Goal: Use online tool/utility: Utilize a website feature to perform a specific function

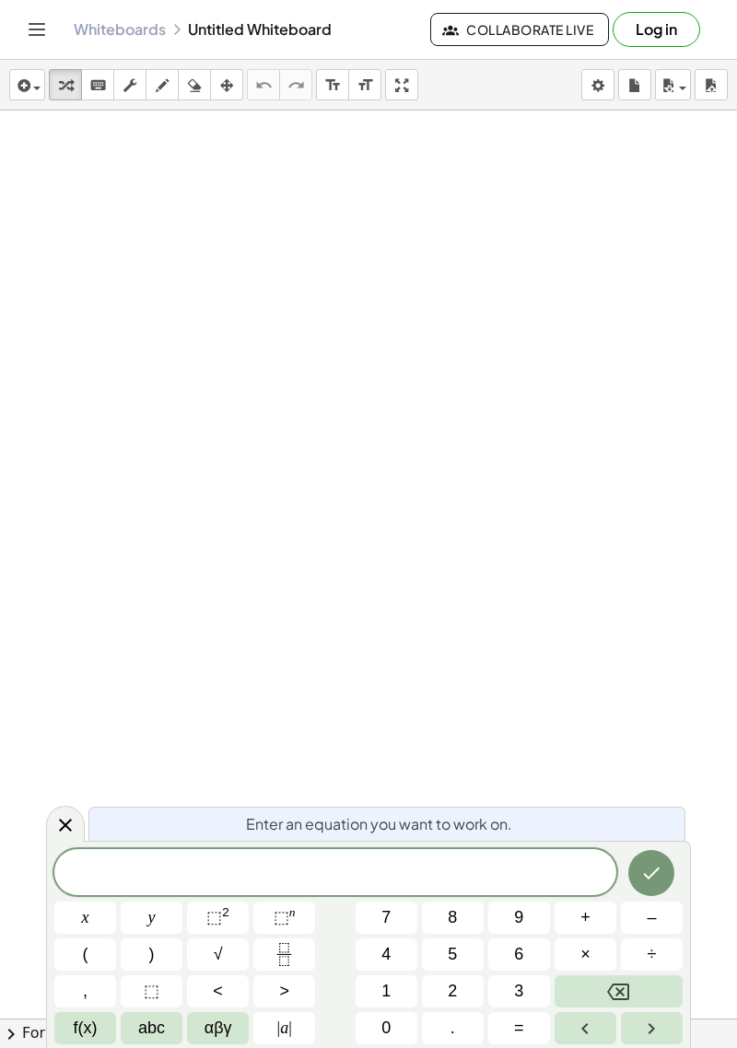
click at [458, 1004] on button "2" at bounding box center [453, 992] width 62 height 32
click at [82, 927] on span "x" at bounding box center [85, 918] width 7 height 25
click at [584, 926] on span "+" at bounding box center [585, 918] width 10 height 25
click at [88, 930] on span "x" at bounding box center [85, 918] width 7 height 25
click at [224, 932] on button "⬚ 2" at bounding box center [218, 918] width 62 height 32
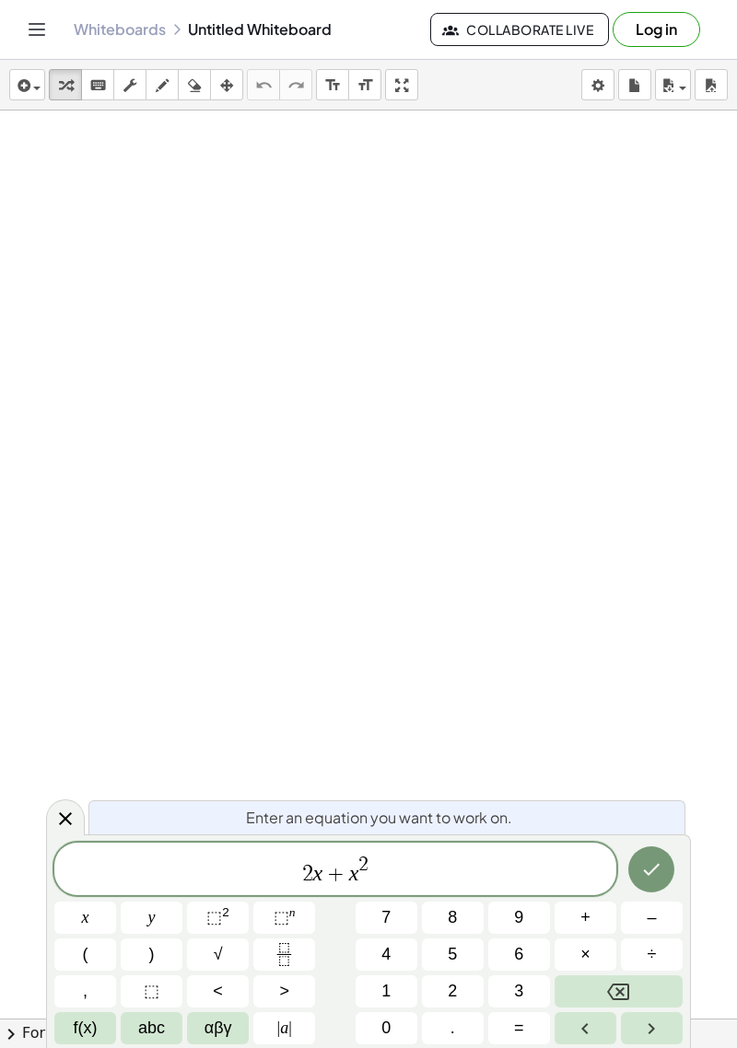
click at [592, 929] on button "+" at bounding box center [586, 918] width 62 height 32
click at [521, 928] on span "9" at bounding box center [518, 918] width 9 height 25
click at [511, 1036] on button "=" at bounding box center [519, 1029] width 62 height 32
click at [385, 1037] on span "0" at bounding box center [385, 1028] width 9 height 25
click at [649, 884] on button "Done" at bounding box center [651, 870] width 46 height 46
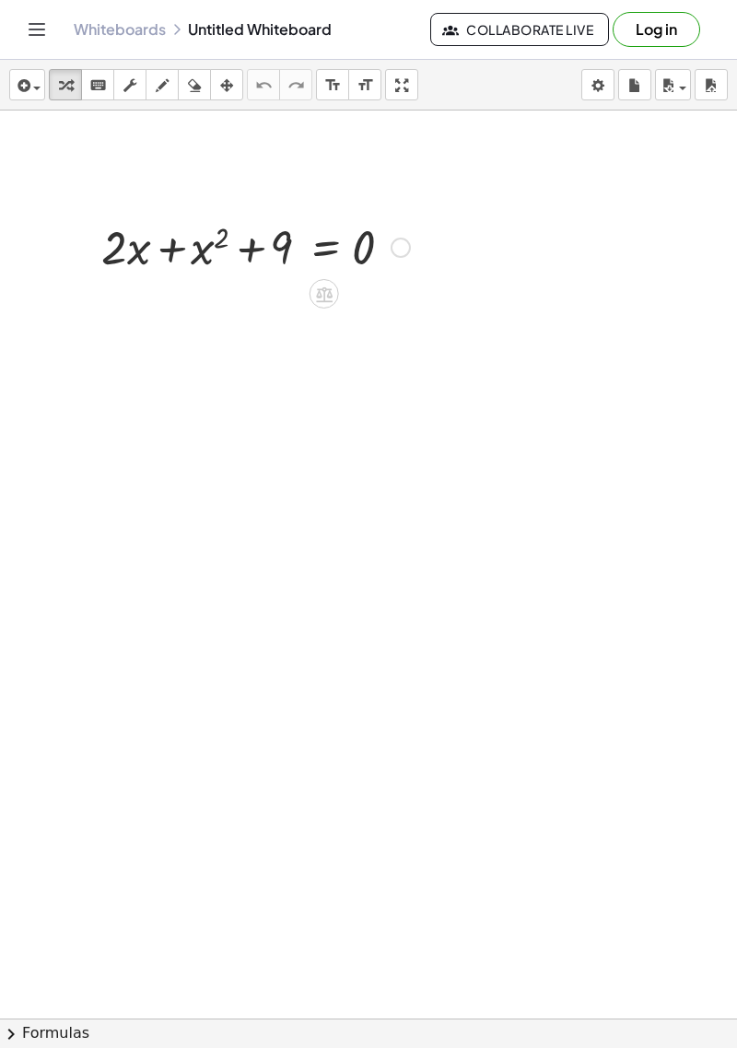
click at [326, 301] on icon at bounding box center [324, 295] width 17 height 16
click at [400, 308] on div at bounding box center [397, 293] width 29 height 29
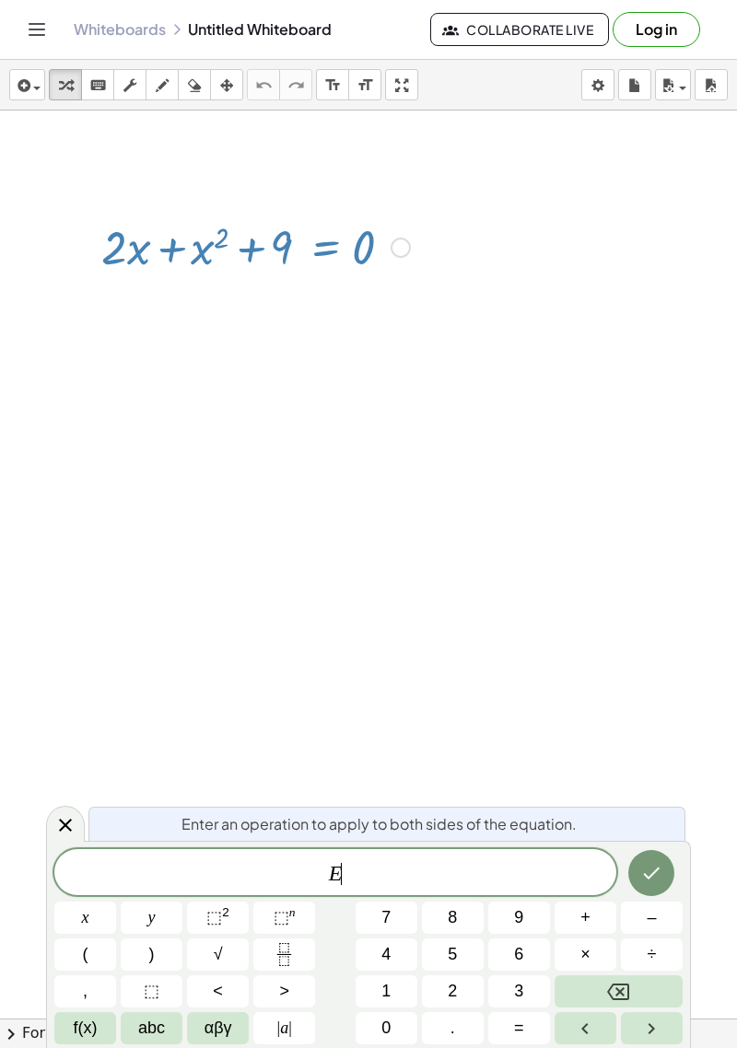
click at [646, 888] on button "Done" at bounding box center [651, 873] width 46 height 46
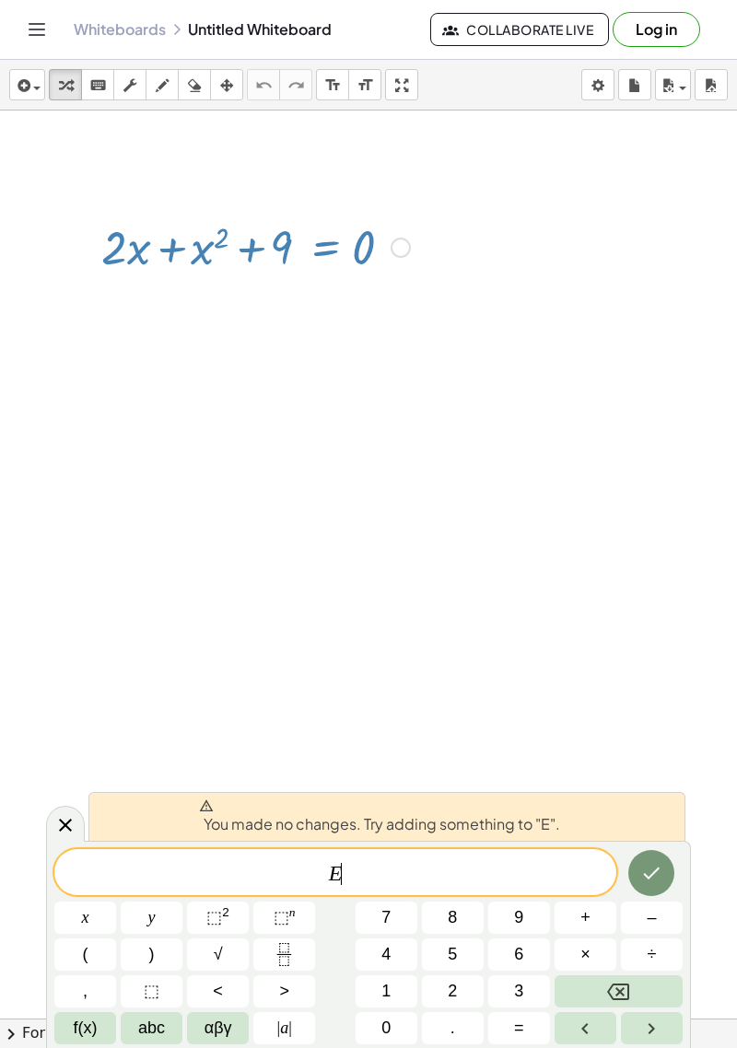
click at [342, 879] on span "​" at bounding box center [341, 874] width 1 height 22
click at [284, 963] on icon "Fraction" at bounding box center [284, 954] width 23 height 23
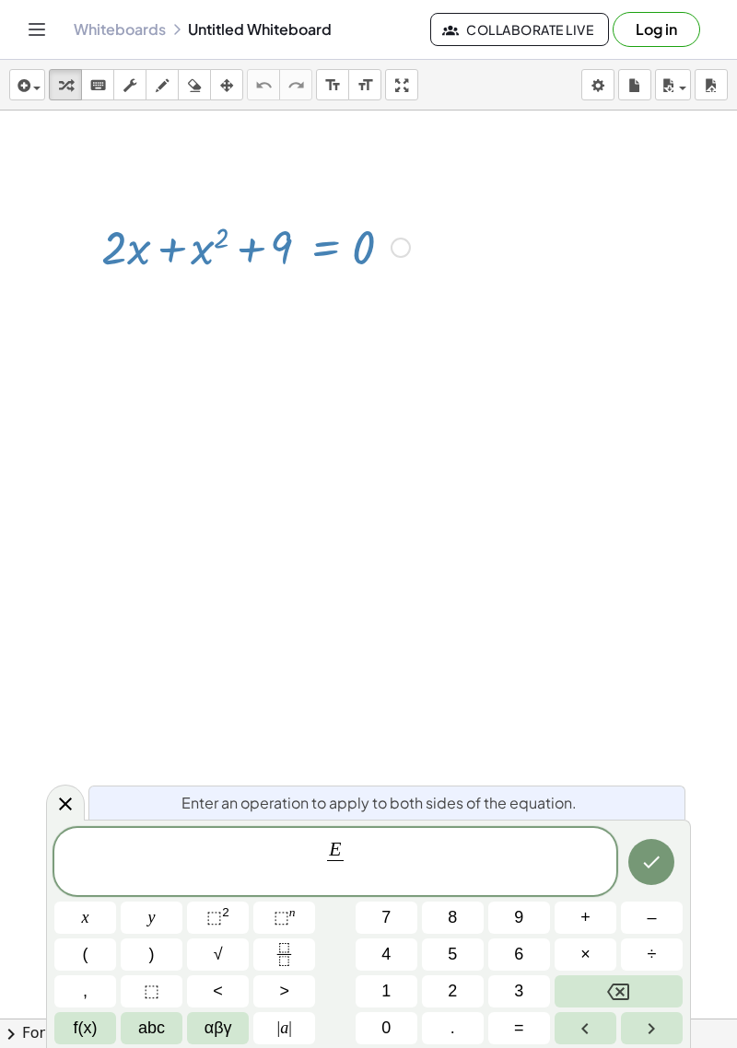
click at [634, 996] on button "Backspace" at bounding box center [619, 992] width 128 height 32
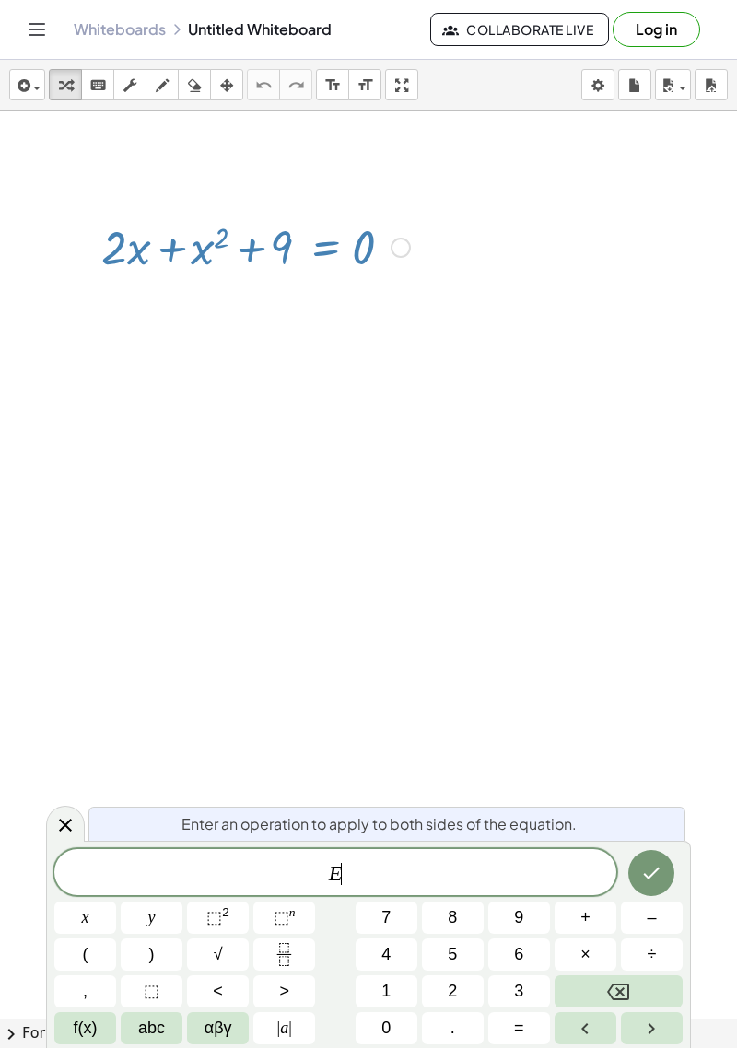
click at [278, 1041] on button "| a |" at bounding box center [284, 1029] width 62 height 32
click at [613, 999] on icon "Backspace" at bounding box center [618, 992] width 22 height 17
click at [614, 998] on icon "Backspace" at bounding box center [618, 992] width 22 height 17
click at [614, 997] on icon "Backspace" at bounding box center [618, 992] width 22 height 22
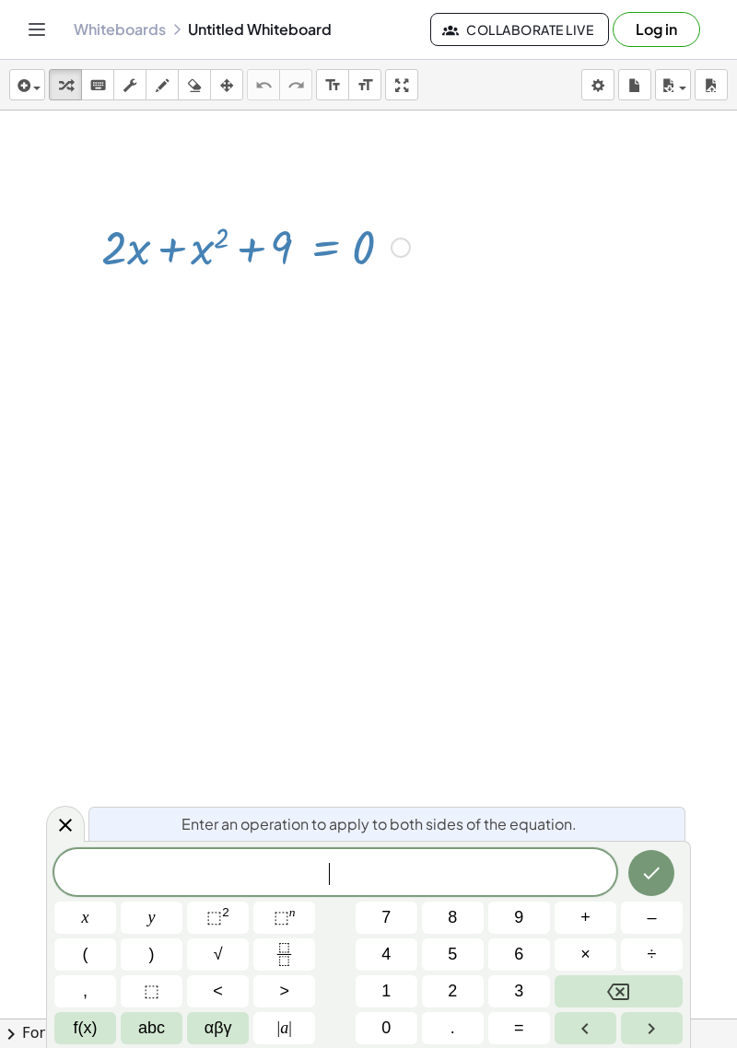
click at [386, 961] on span "4" at bounding box center [385, 955] width 9 height 25
click at [613, 1001] on icon "Backspace" at bounding box center [618, 992] width 22 height 22
click at [447, 1003] on button "2" at bounding box center [453, 992] width 62 height 32
click at [586, 925] on span "+" at bounding box center [585, 918] width 10 height 25
click at [649, 928] on span "–" at bounding box center [651, 918] width 9 height 25
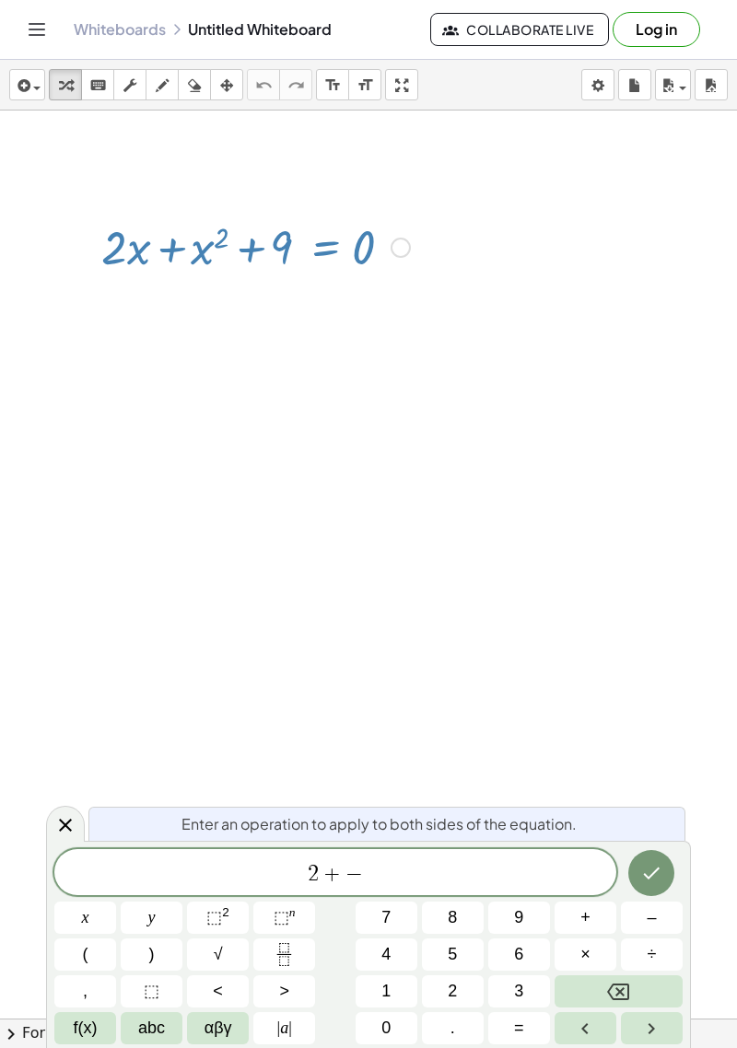
click at [643, 1031] on icon "Right arrow" at bounding box center [651, 1029] width 22 height 22
click at [571, 1032] on button "Left arrow" at bounding box center [586, 1029] width 62 height 32
click at [642, 1033] on icon "Right arrow" at bounding box center [651, 1029] width 22 height 22
click at [229, 963] on button "√" at bounding box center [218, 955] width 62 height 32
click at [383, 966] on span "4" at bounding box center [385, 955] width 9 height 25
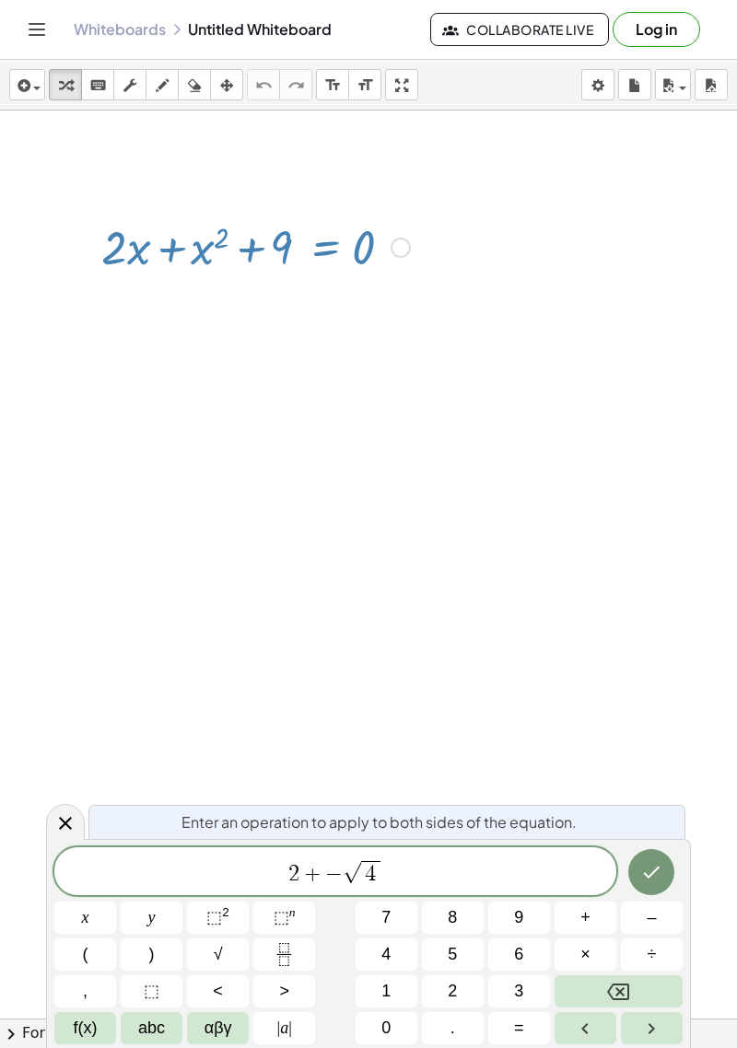
click at [652, 931] on button "–" at bounding box center [652, 918] width 62 height 32
click at [508, 996] on button "3" at bounding box center [519, 992] width 62 height 32
click at [520, 961] on span "6" at bounding box center [518, 955] width 9 height 25
click at [611, 1003] on button "Backspace" at bounding box center [619, 992] width 128 height 32
click at [605, 989] on button "Backspace" at bounding box center [619, 992] width 128 height 32
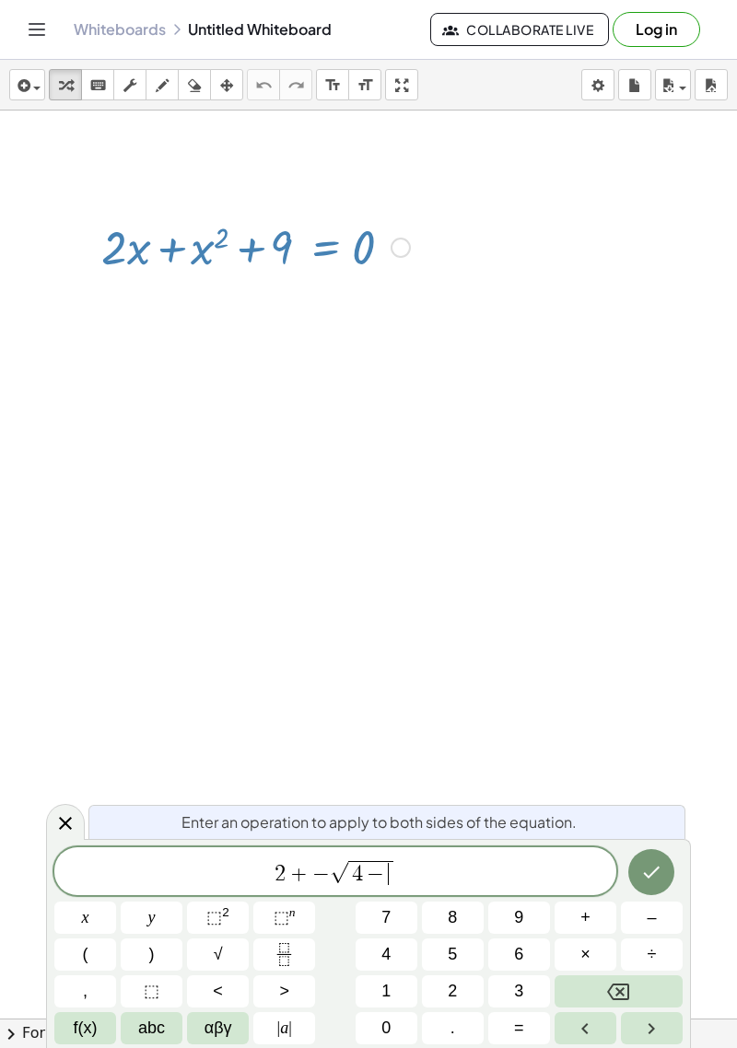
click at [605, 989] on button "Backspace" at bounding box center [619, 992] width 128 height 32
click at [605, 988] on button "Backspace" at bounding box center [619, 992] width 128 height 32
click at [609, 984] on icon "Backspace" at bounding box center [618, 992] width 22 height 22
click at [609, 983] on icon "Backspace" at bounding box center [618, 992] width 22 height 22
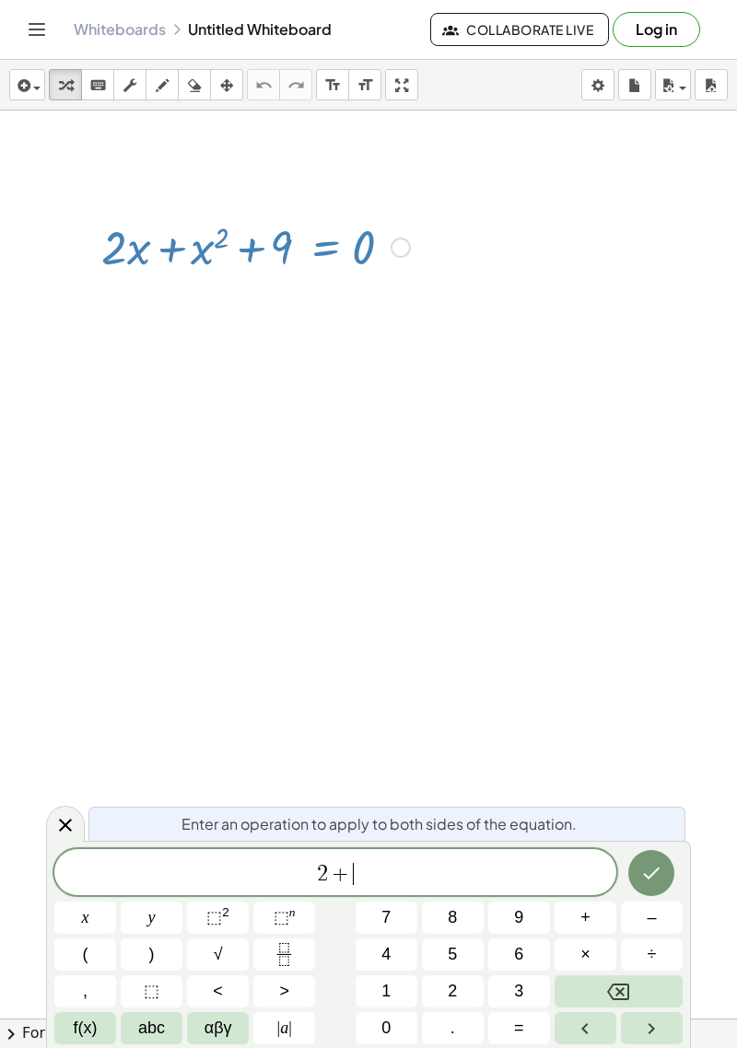
click at [608, 983] on icon "Backspace" at bounding box center [618, 992] width 22 height 22
click at [602, 981] on button "Backspace" at bounding box center [619, 992] width 128 height 32
click at [650, 873] on icon "Done" at bounding box center [651, 873] width 22 height 22
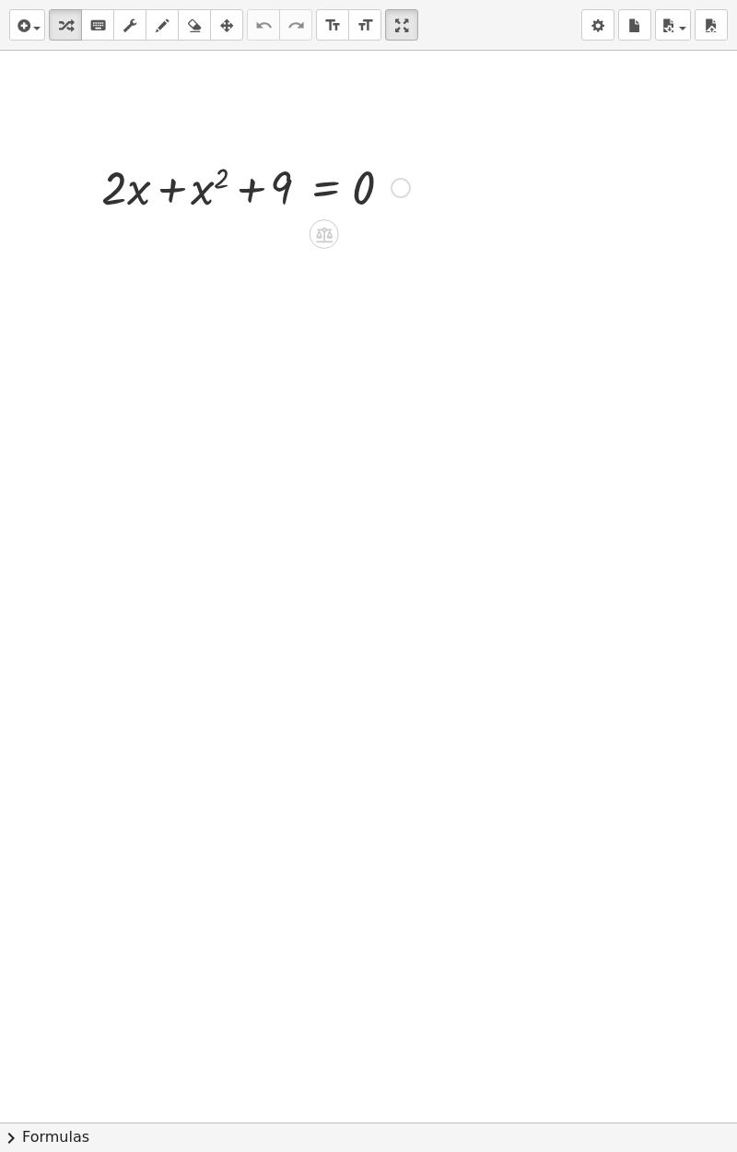
click at [318, 237] on icon at bounding box center [324, 235] width 17 height 16
click at [326, 239] on span "×" at bounding box center [324, 234] width 11 height 27
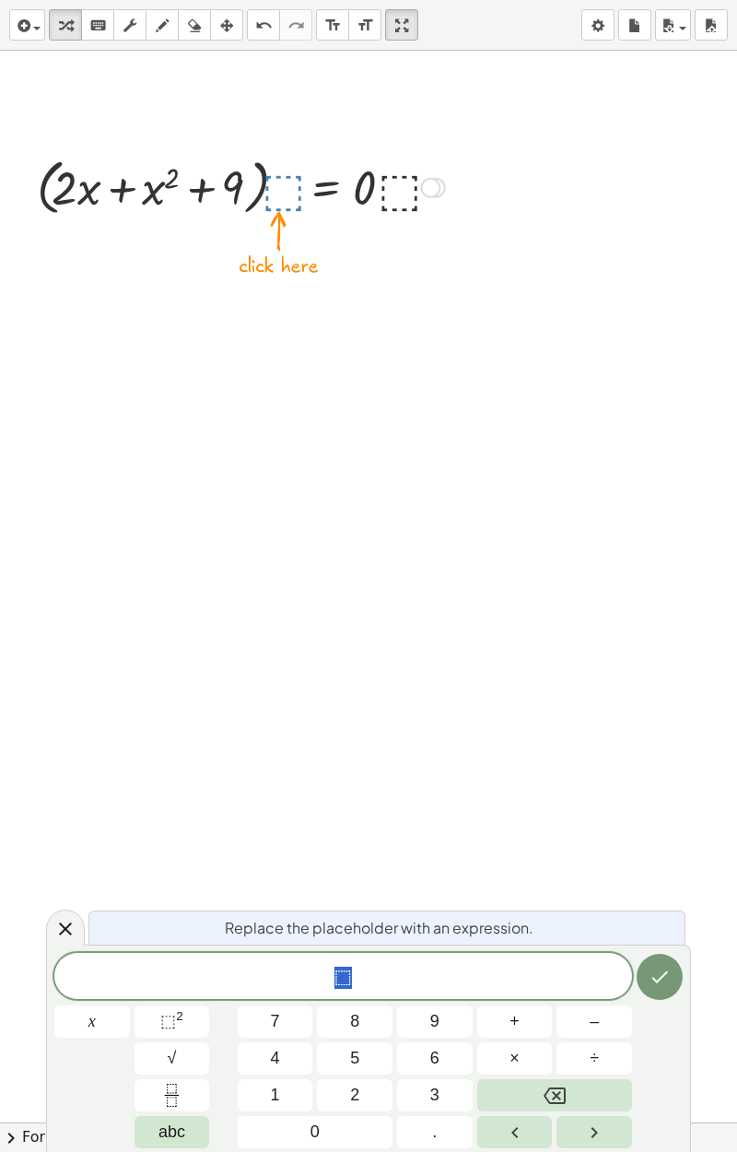
click at [358, 1028] on span "8" at bounding box center [354, 1021] width 9 height 25
click at [669, 983] on icon "Done" at bounding box center [660, 977] width 22 height 22
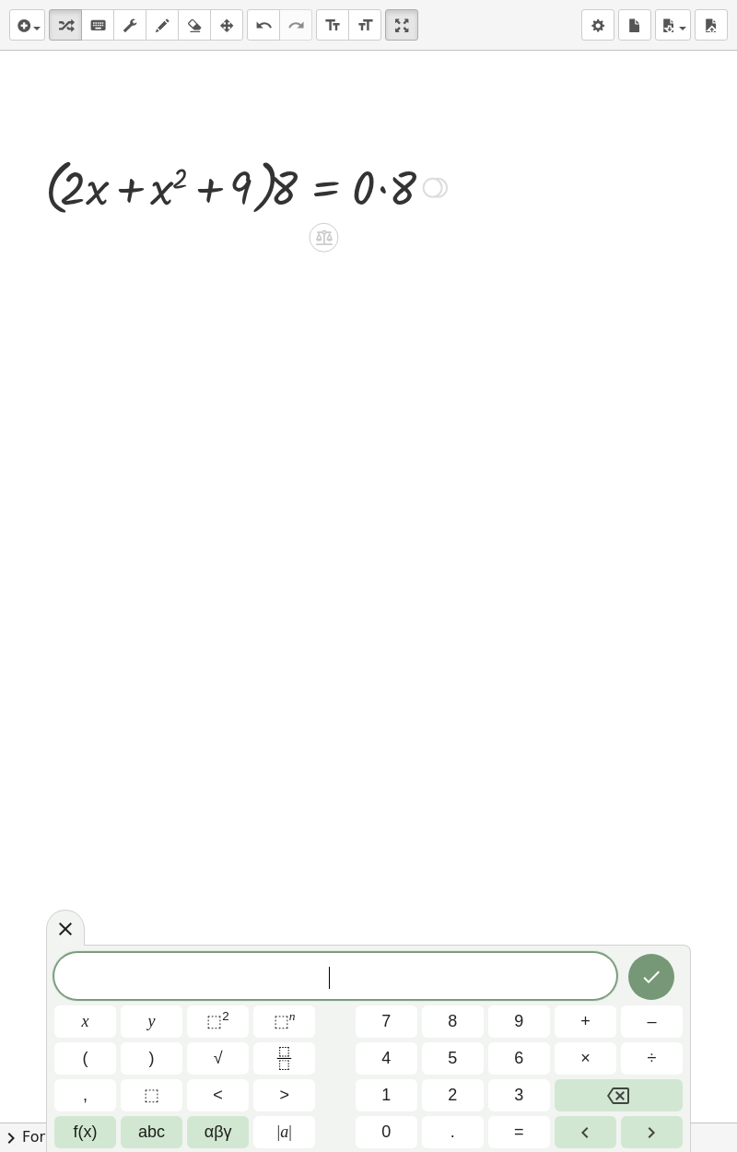
click at [329, 247] on div at bounding box center [323, 237] width 29 height 29
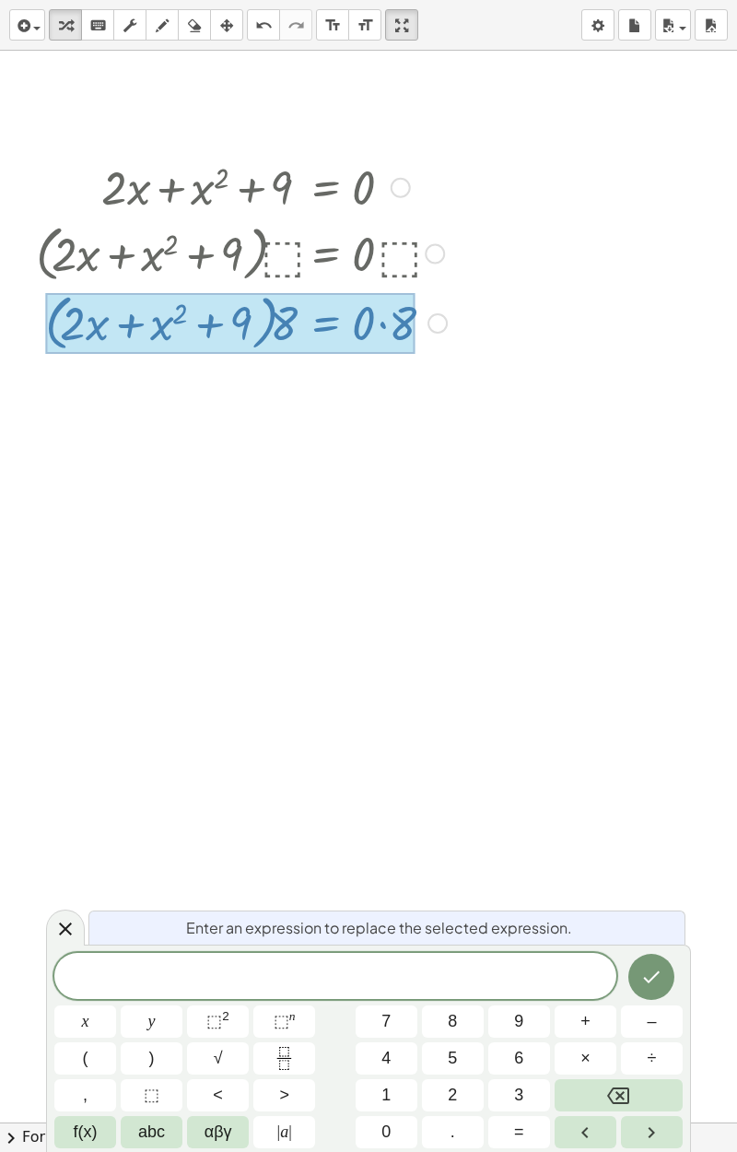
click at [609, 1048] on icon "Backspace" at bounding box center [618, 1095] width 22 height 22
click at [627, 1048] on button "÷" at bounding box center [652, 1058] width 62 height 32
click at [380, 194] on div at bounding box center [246, 186] width 420 height 63
click at [657, 986] on icon "Done" at bounding box center [651, 977] width 22 height 22
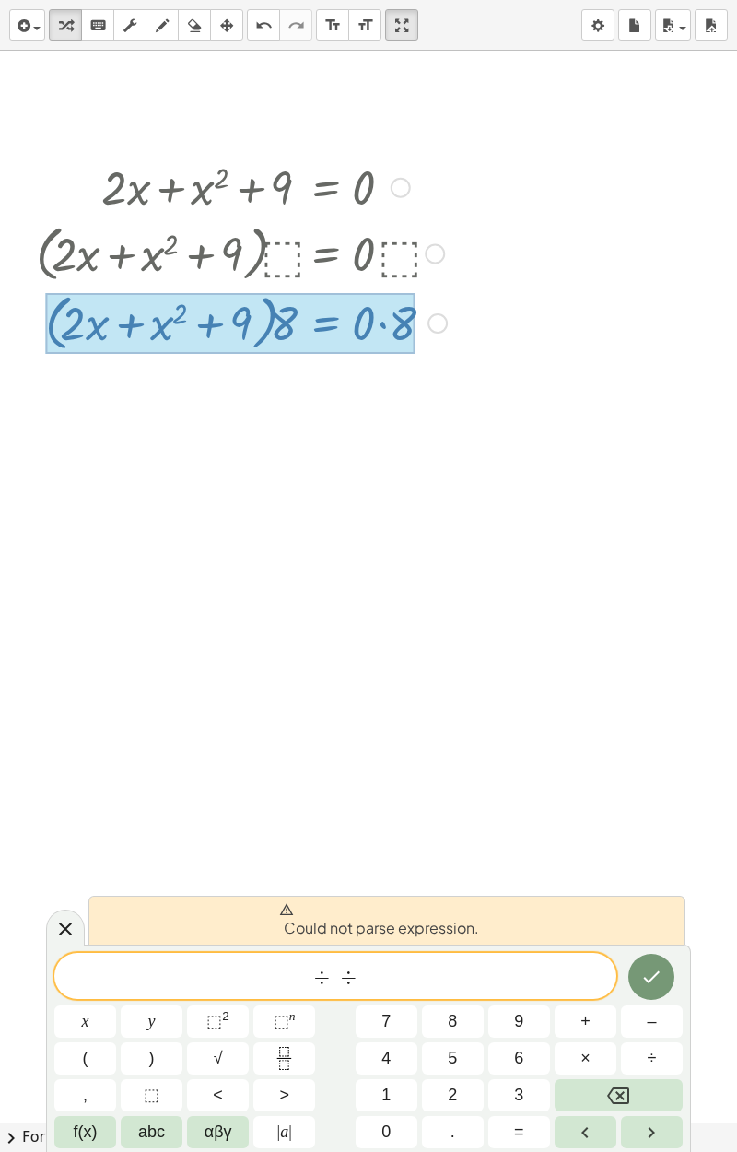
click at [615, 1048] on icon "Backspace" at bounding box center [618, 1095] width 22 height 22
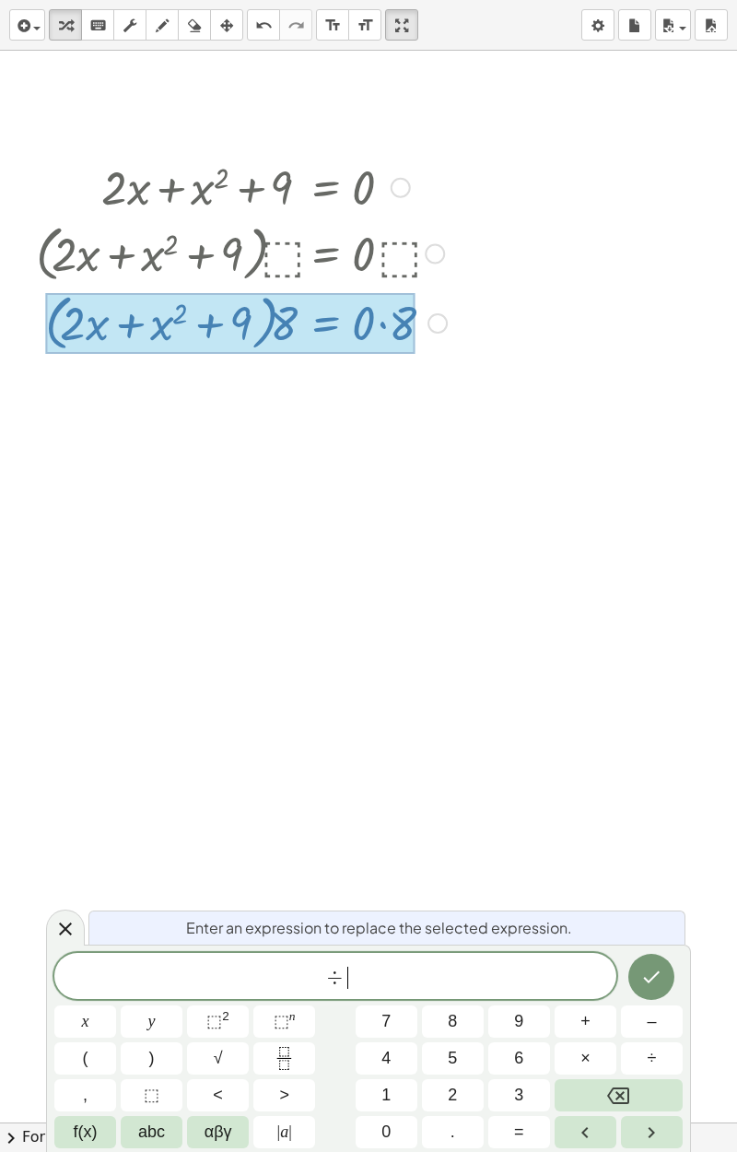
click at [615, 1048] on icon "Backspace" at bounding box center [618, 1095] width 22 height 22
click at [616, 1048] on icon "Backspace" at bounding box center [618, 1095] width 22 height 22
click at [615, 1048] on button "Backspace" at bounding box center [619, 1095] width 128 height 32
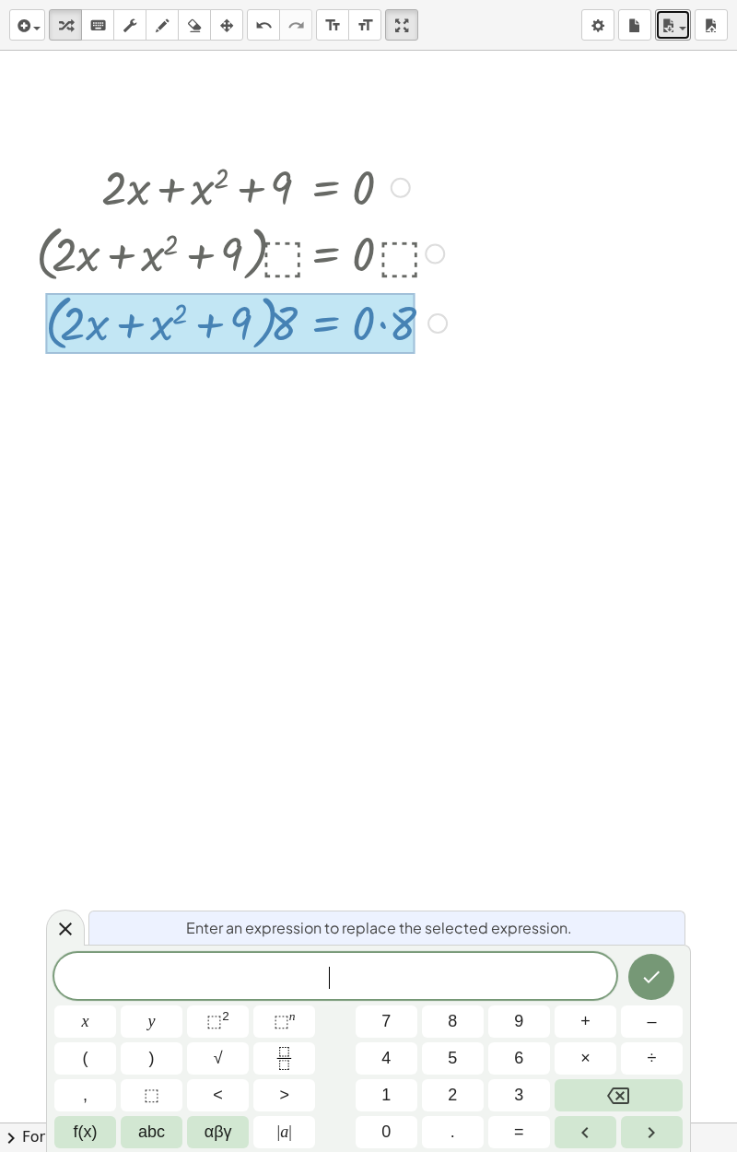
click at [673, 28] on icon "button" at bounding box center [668, 26] width 17 height 22
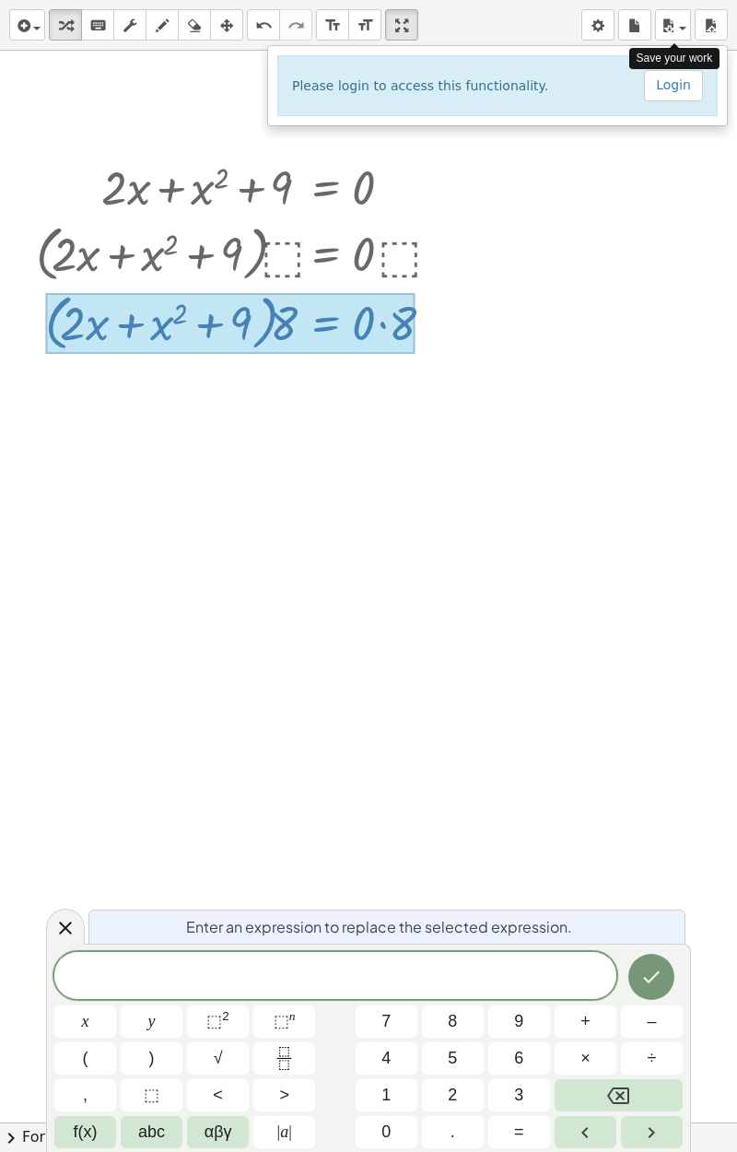
click at [704, 31] on div at bounding box center [368, 576] width 737 height 1152
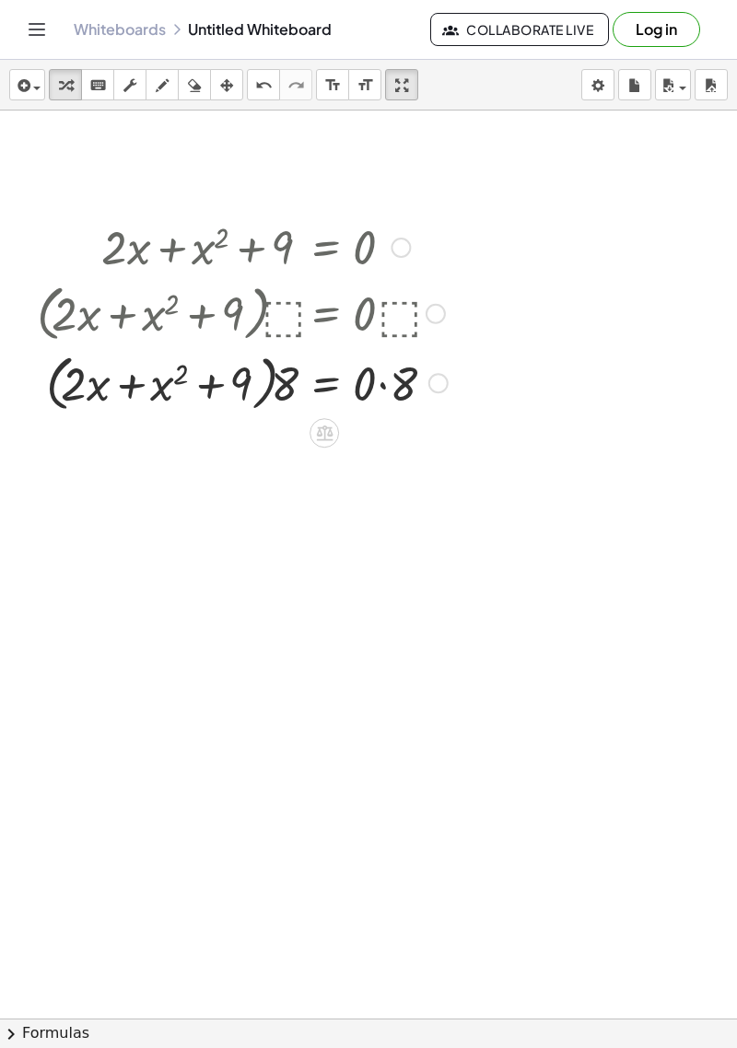
click at [384, 337] on div at bounding box center [242, 312] width 429 height 70
click at [332, 441] on icon at bounding box center [324, 434] width 17 height 16
click at [404, 441] on div at bounding box center [397, 432] width 29 height 29
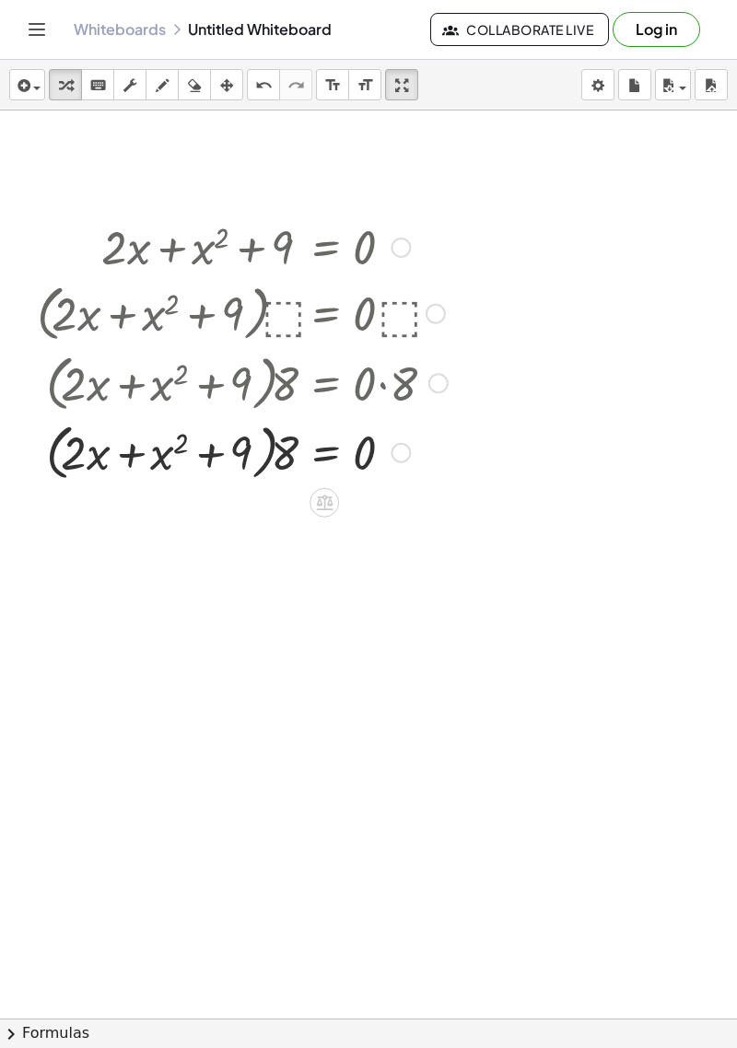
click at [327, 514] on div at bounding box center [324, 502] width 29 height 29
click at [251, 509] on span "+" at bounding box center [250, 503] width 11 height 27
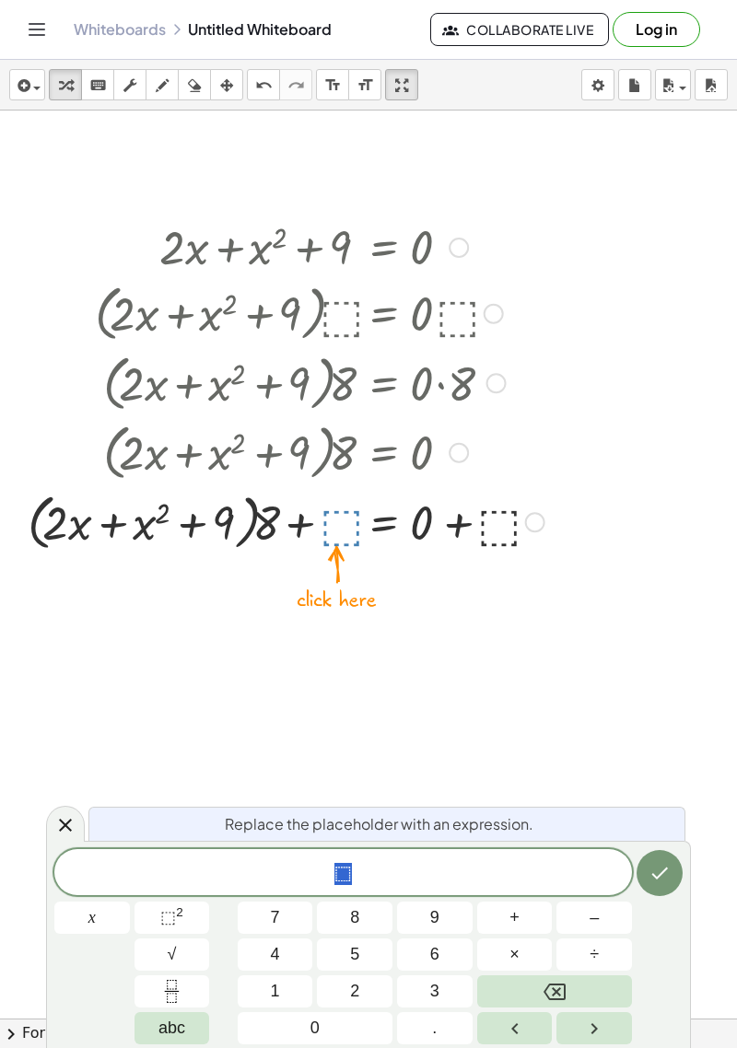
click at [549, 989] on icon "Backspace" at bounding box center [555, 992] width 22 height 22
click at [56, 828] on icon at bounding box center [65, 825] width 22 height 22
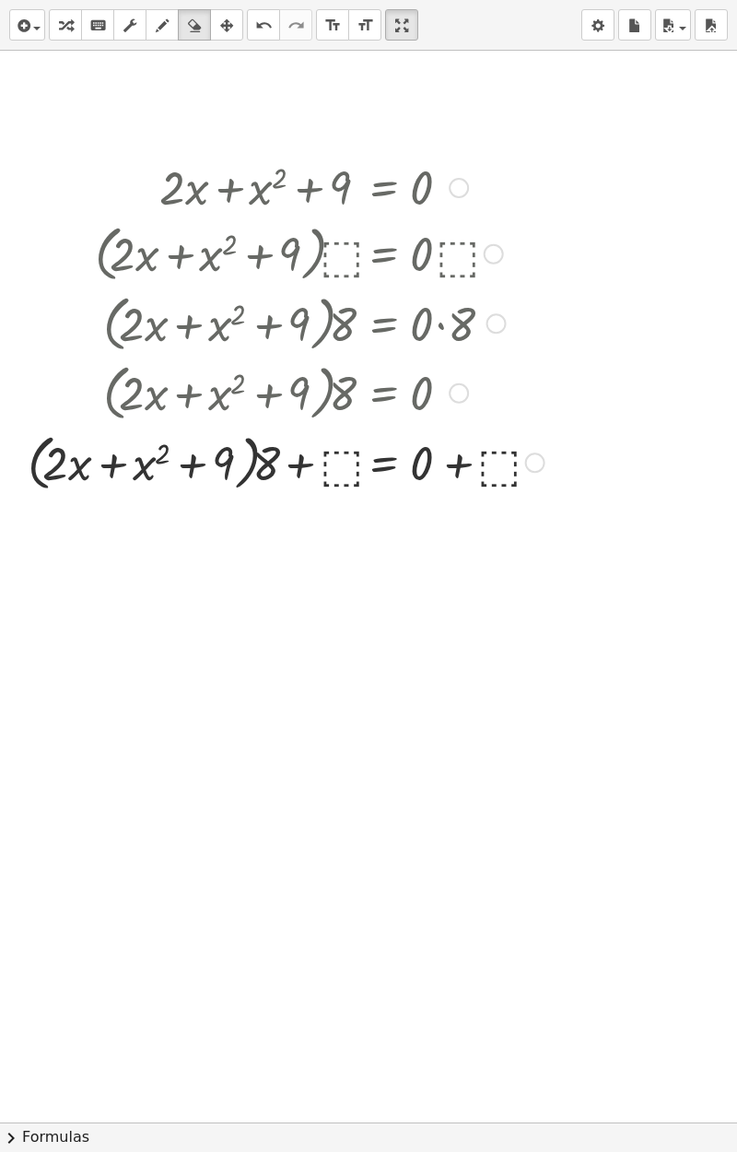
click at [423, 1048] on button "chevron_right Formulas" at bounding box center [368, 1136] width 737 height 29
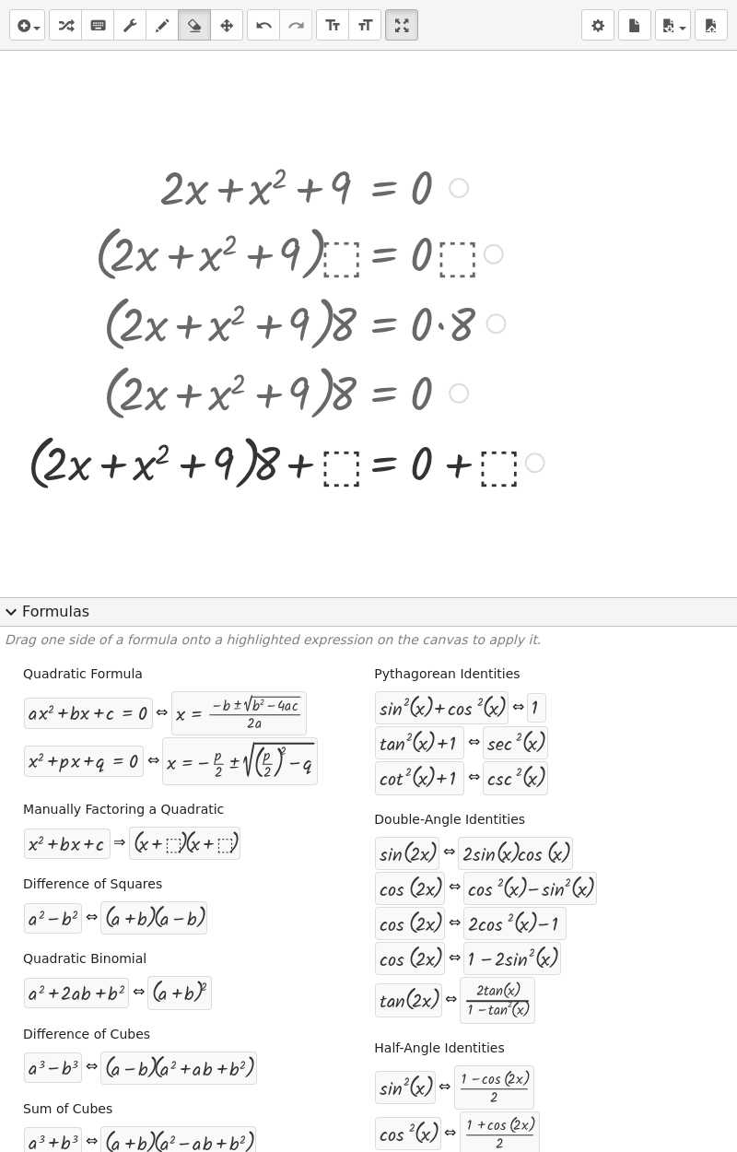
click at [28, 597] on button "expand_more Formulas" at bounding box center [368, 611] width 737 height 29
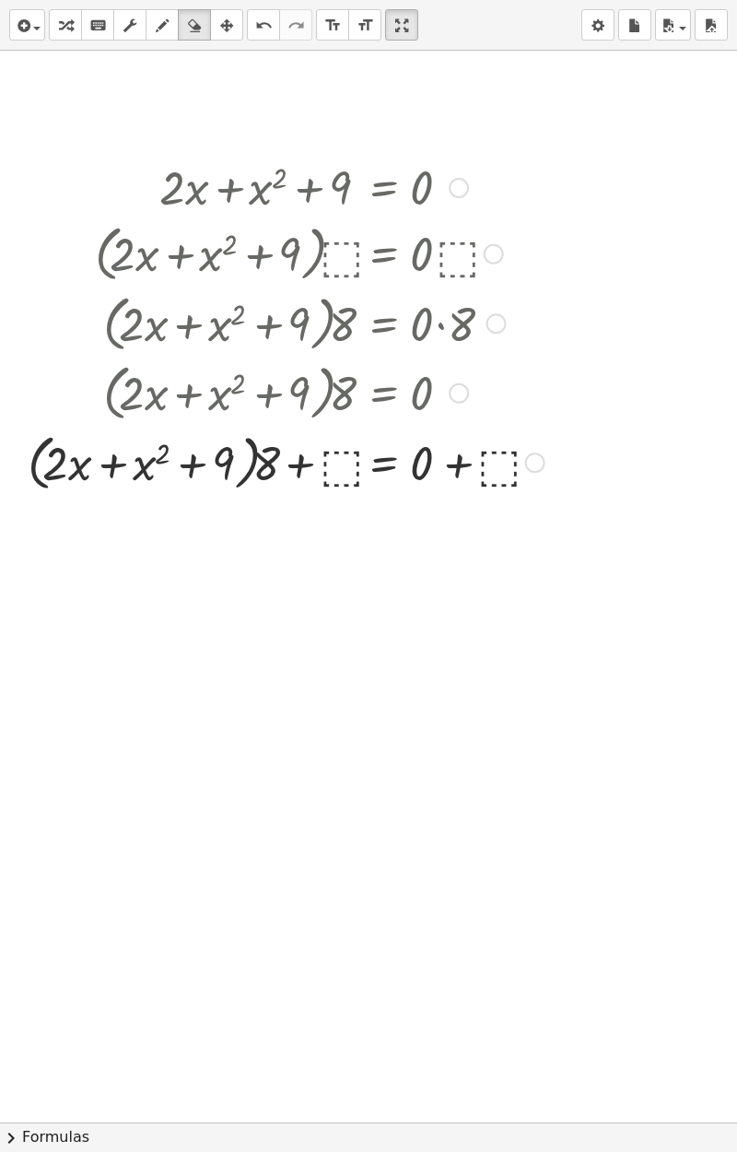
click at [29, 1048] on button "chevron_right Formulas" at bounding box center [368, 1136] width 737 height 29
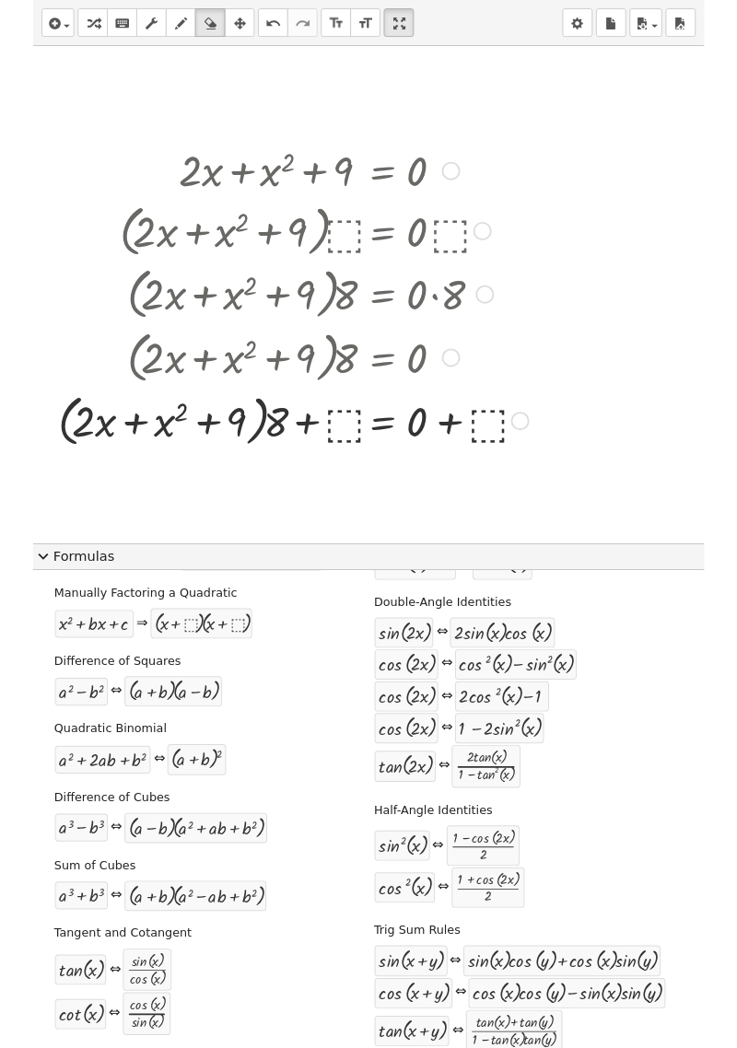
scroll to position [306, 0]
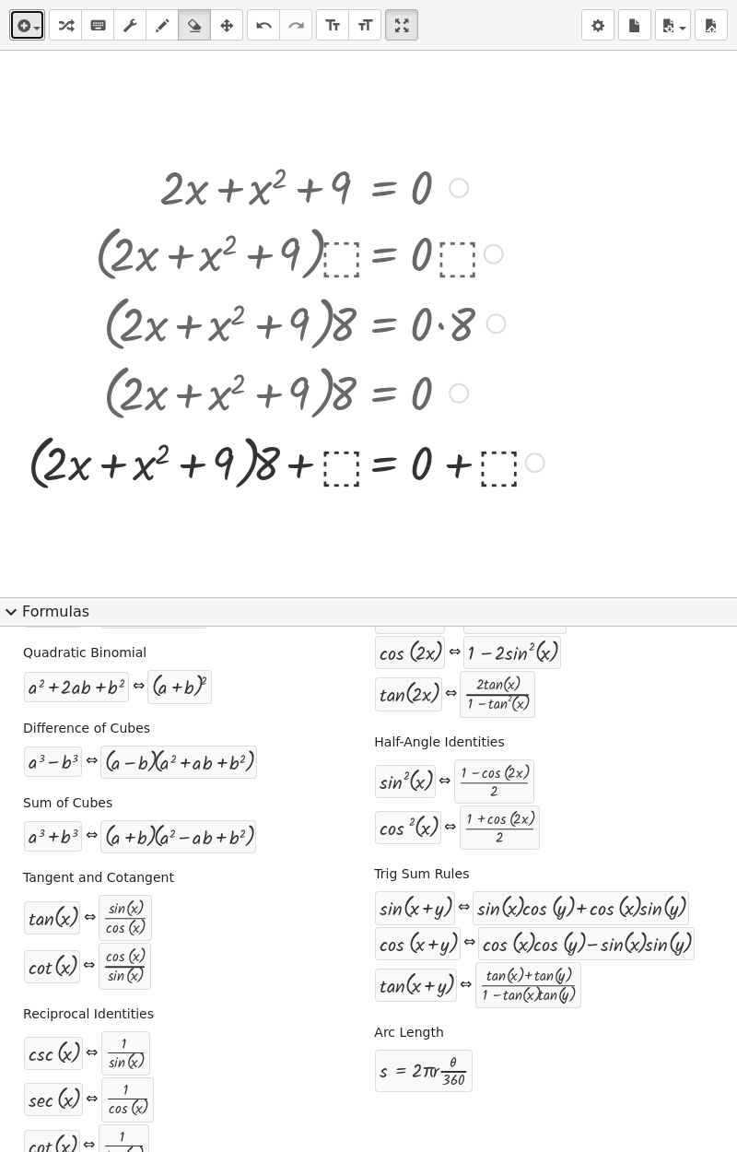
click at [28, 28] on icon "button" at bounding box center [22, 26] width 17 height 22
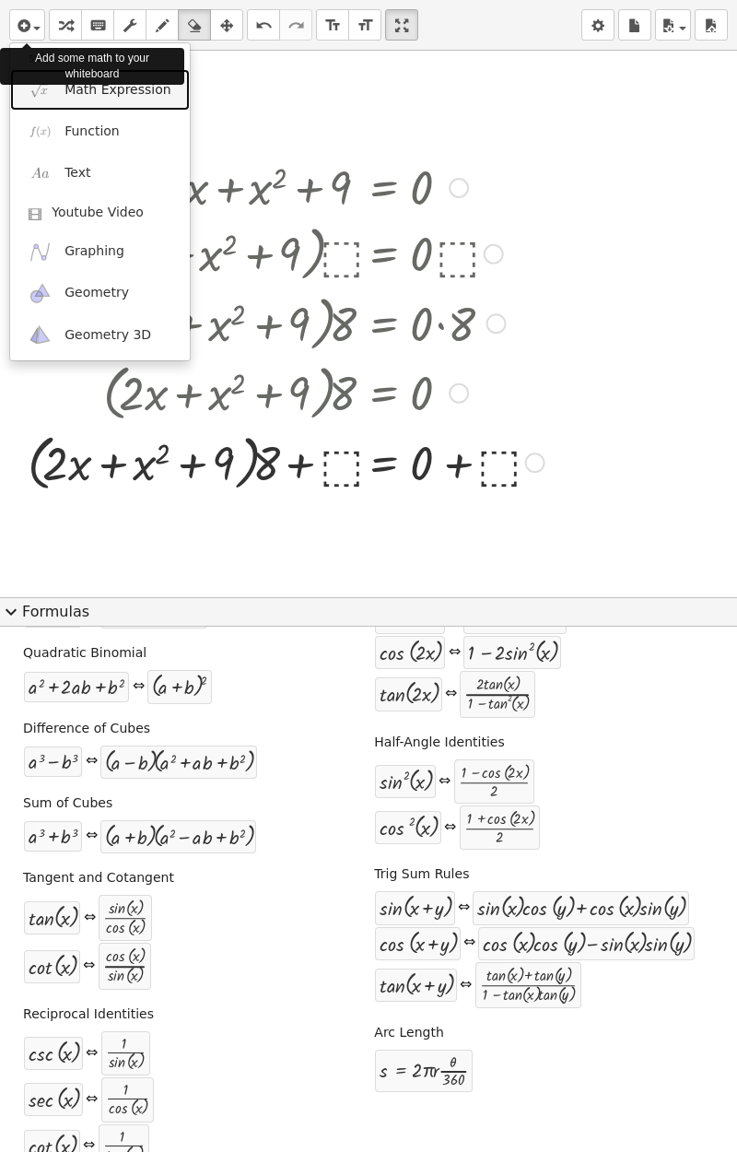
click at [81, 97] on span "Math Expression" at bounding box center [117, 90] width 106 height 18
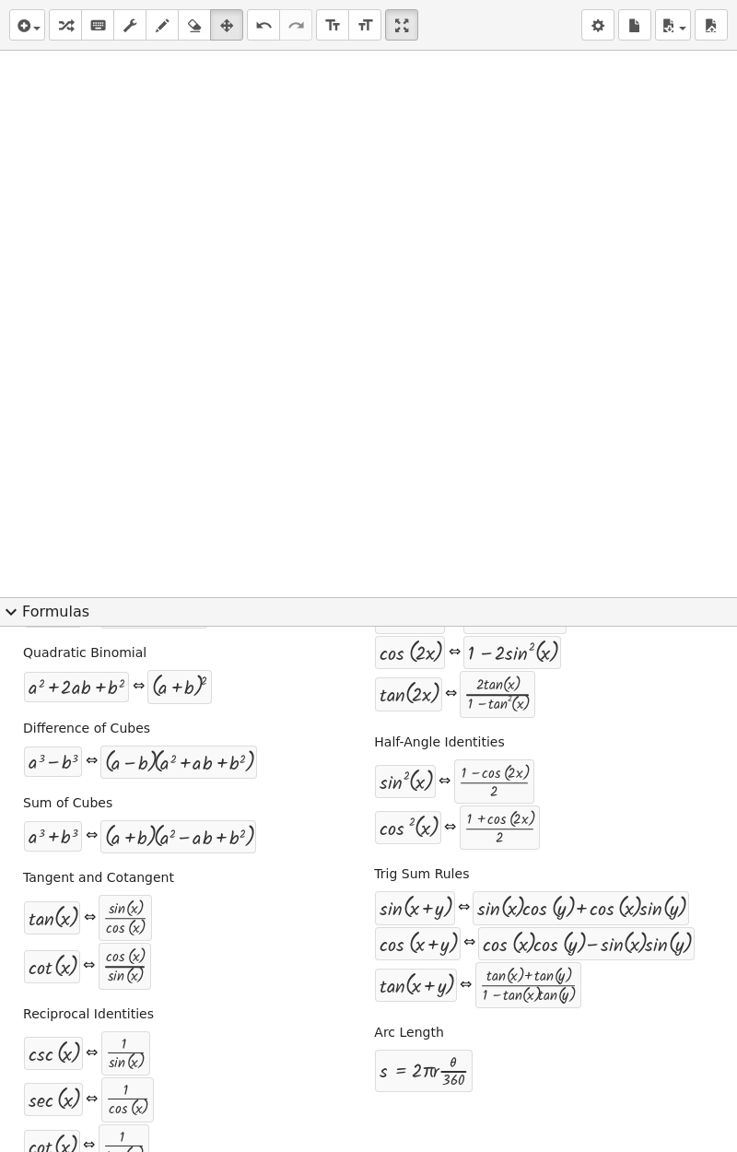
click at [23, 597] on button "expand_more Formulas" at bounding box center [368, 611] width 737 height 29
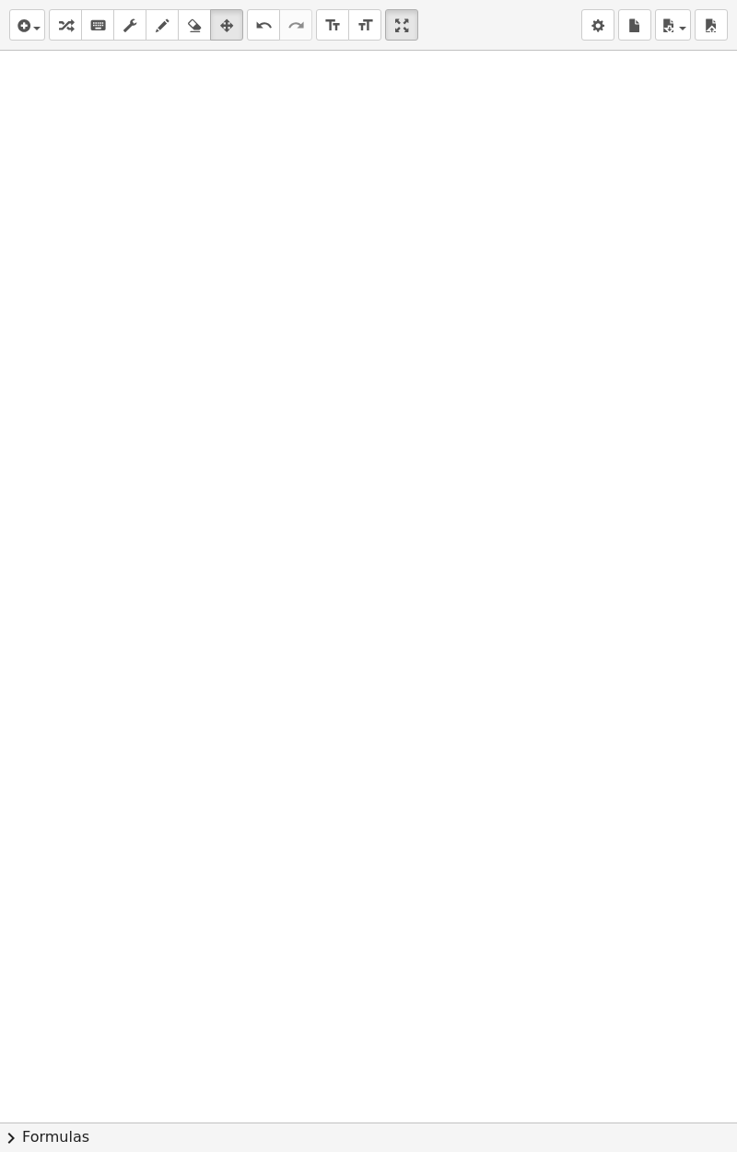
click at [252, 1048] on button "chevron_right Formulas" at bounding box center [368, 1136] width 737 height 29
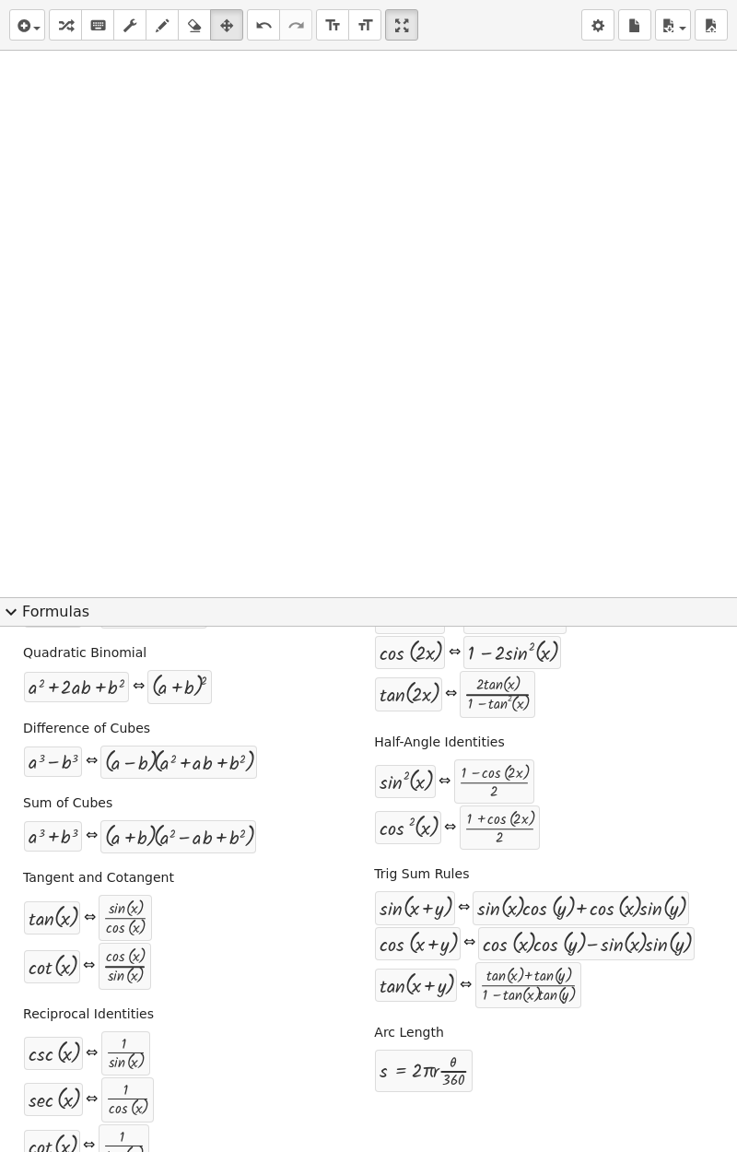
click at [29, 597] on button "expand_more Formulas" at bounding box center [368, 611] width 737 height 29
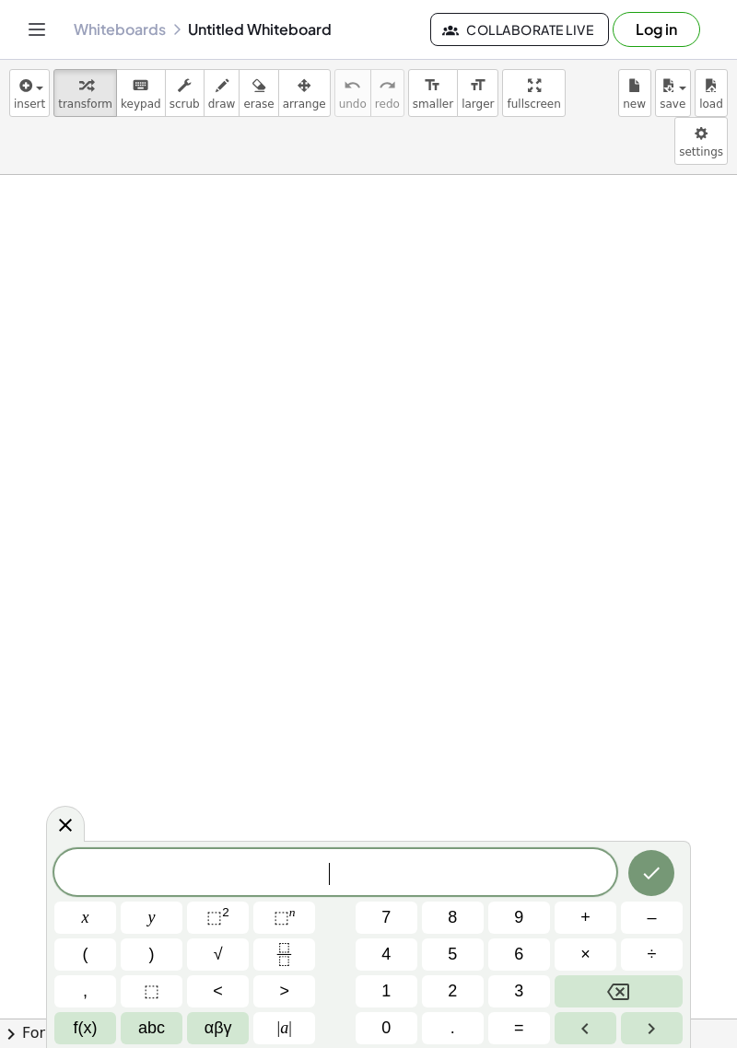
click at [622, 1001] on icon "Backspace" at bounding box center [618, 992] width 22 height 22
click at [76, 933] on button "x" at bounding box center [85, 918] width 62 height 32
click at [582, 924] on span "+" at bounding box center [585, 918] width 10 height 25
click at [450, 961] on span "5" at bounding box center [452, 955] width 9 height 25
click at [513, 1031] on button "=" at bounding box center [519, 1029] width 62 height 32
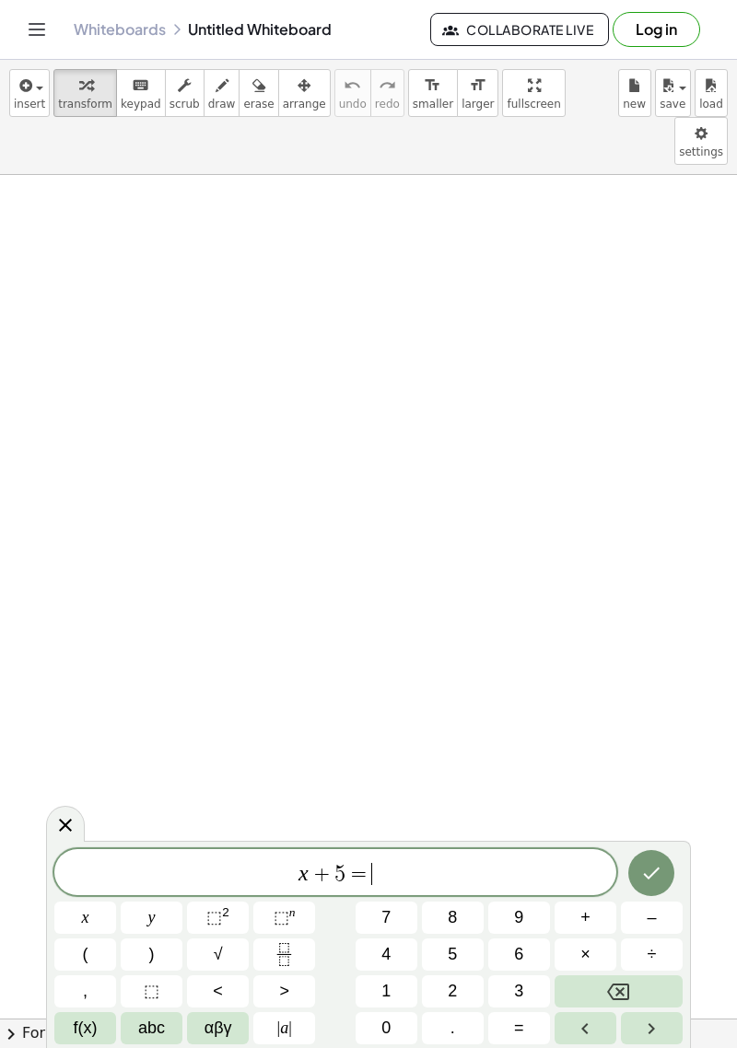
click at [387, 1003] on span "1" at bounding box center [385, 991] width 9 height 25
click at [465, 964] on button "5" at bounding box center [453, 955] width 62 height 32
click at [637, 879] on button "Done" at bounding box center [651, 873] width 46 height 46
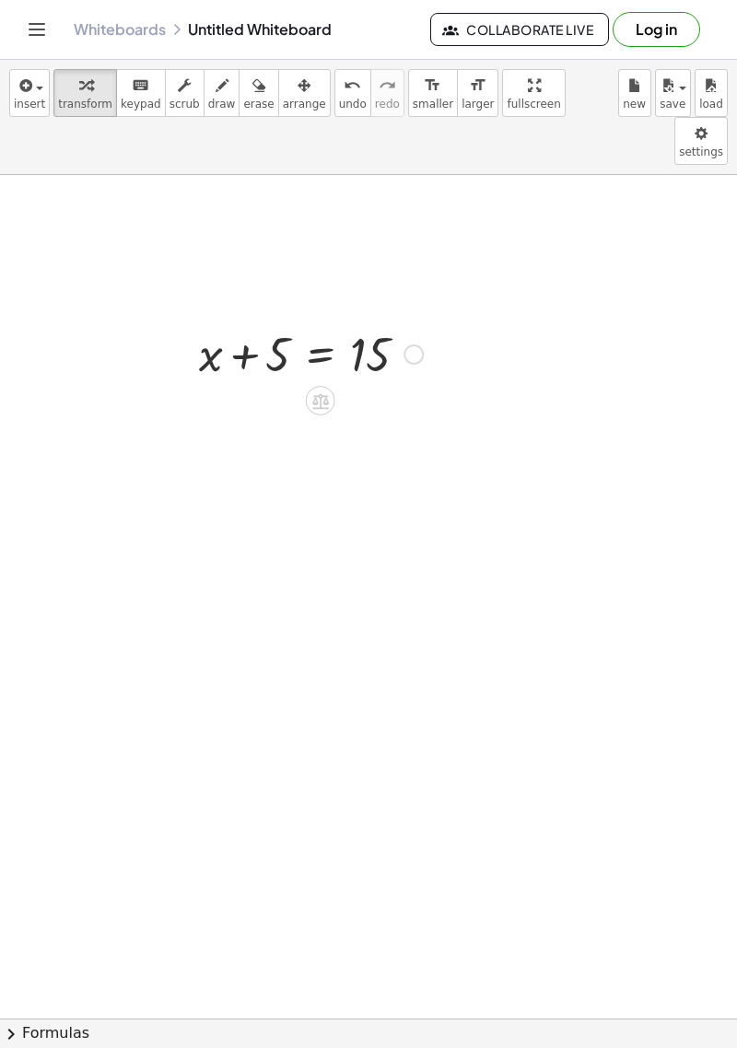
click at [319, 393] on icon at bounding box center [320, 401] width 17 height 16
click at [287, 388] on span "−" at bounding box center [283, 401] width 11 height 27
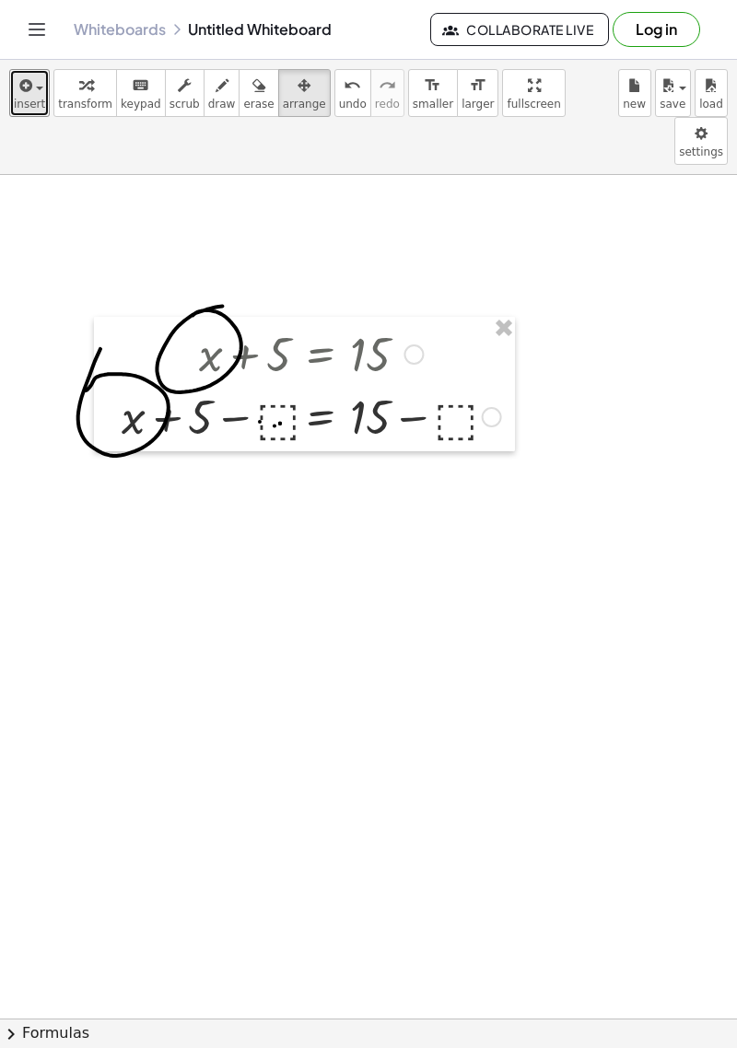
click at [29, 102] on span "insert" at bounding box center [29, 104] width 31 height 13
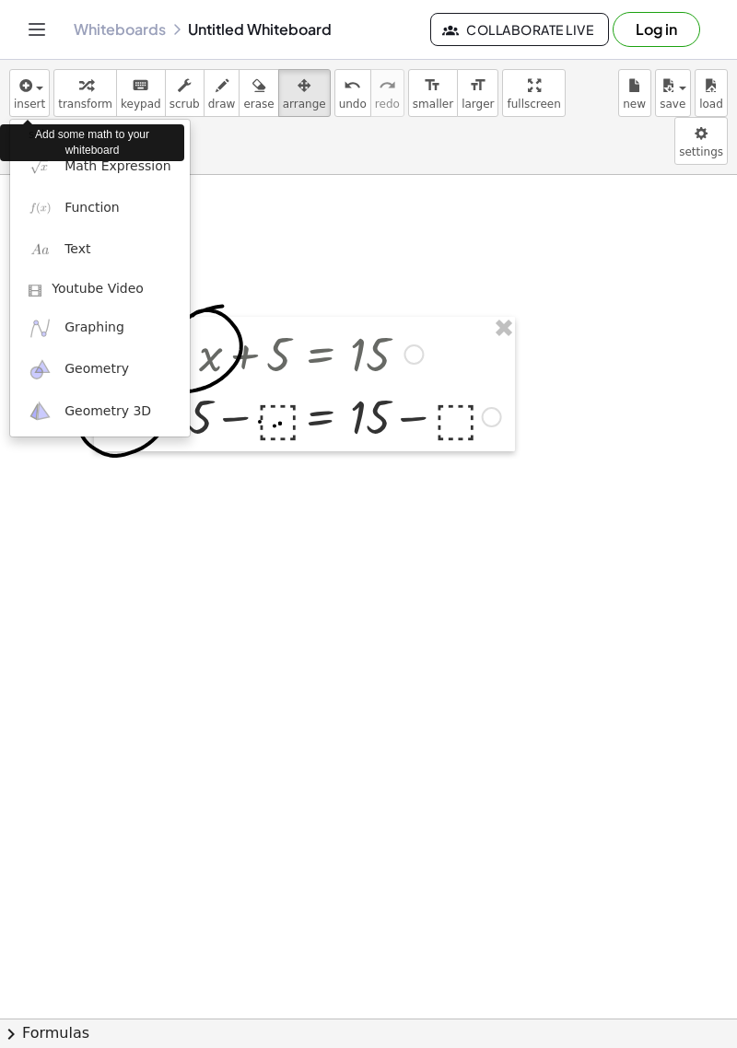
click at [494, 784] on div at bounding box center [368, 524] width 737 height 1048
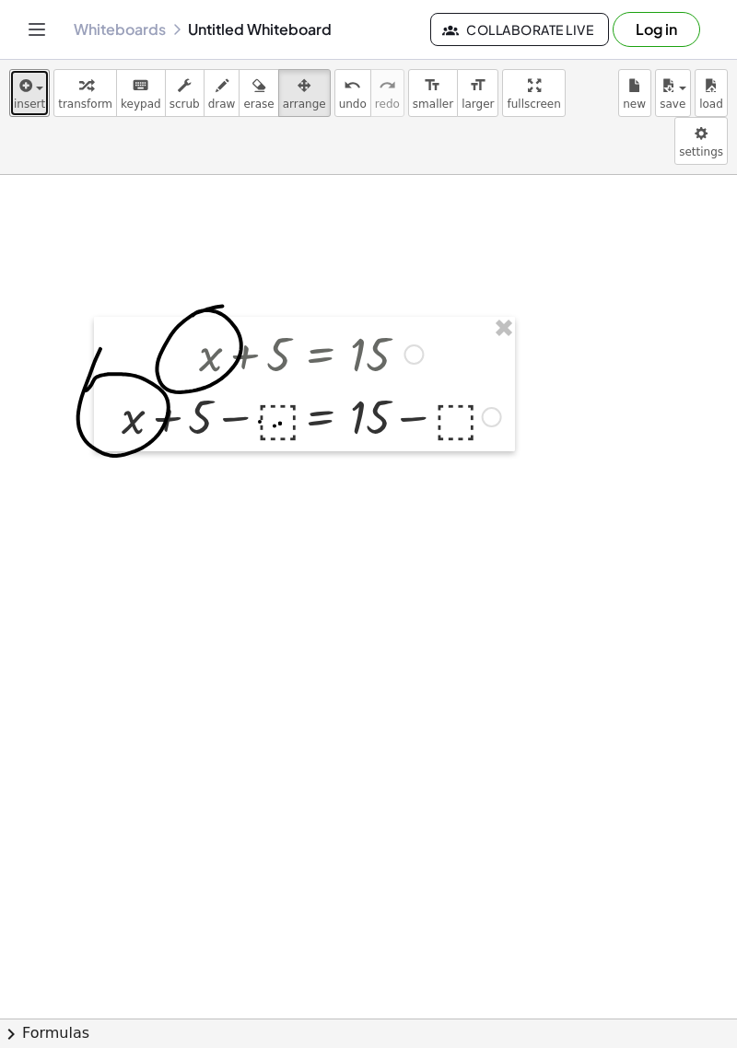
click at [29, 89] on icon "button" at bounding box center [24, 86] width 17 height 22
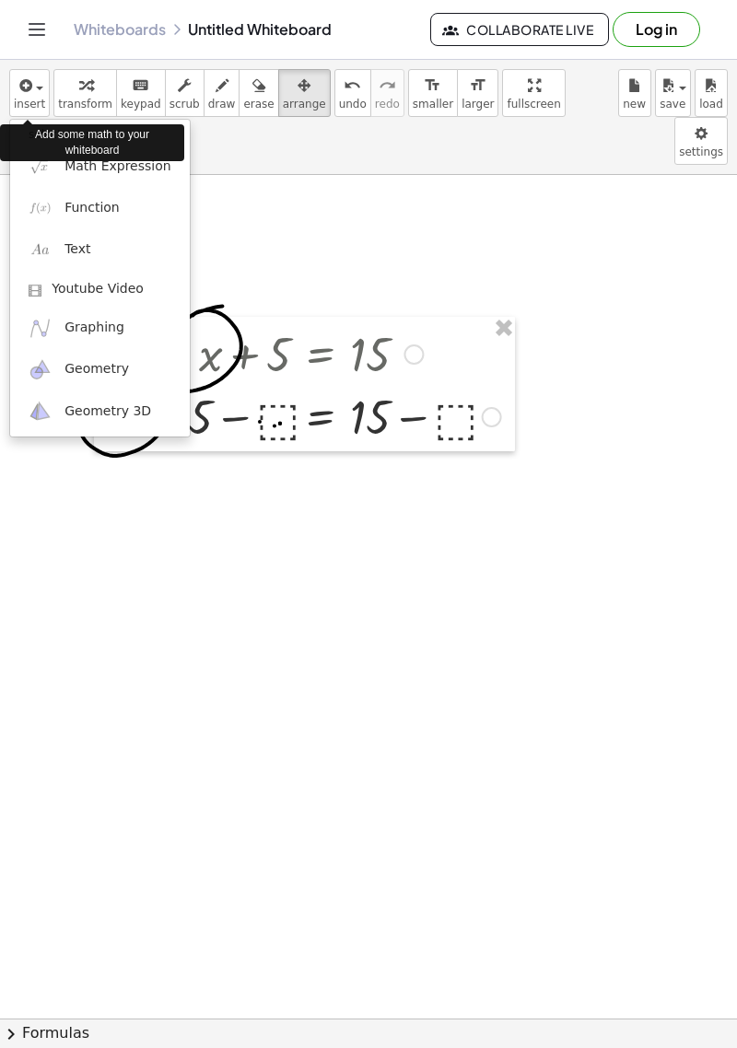
click at [532, 593] on div at bounding box center [368, 524] width 737 height 1048
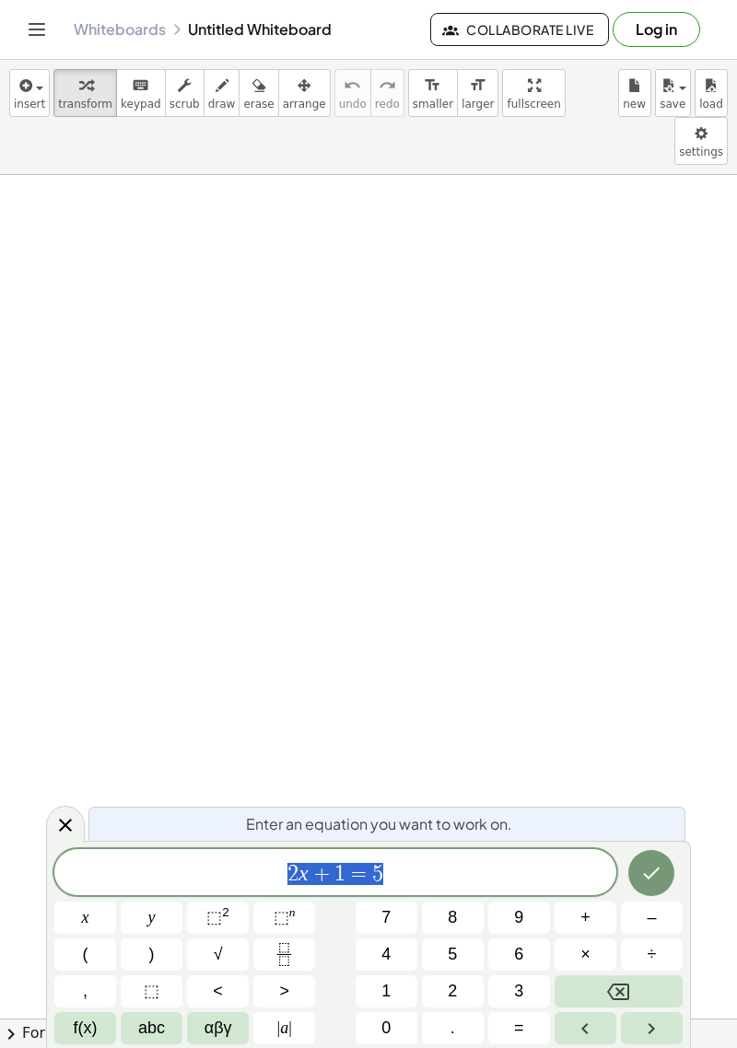
click at [652, 885] on button "Done" at bounding box center [651, 873] width 46 height 46
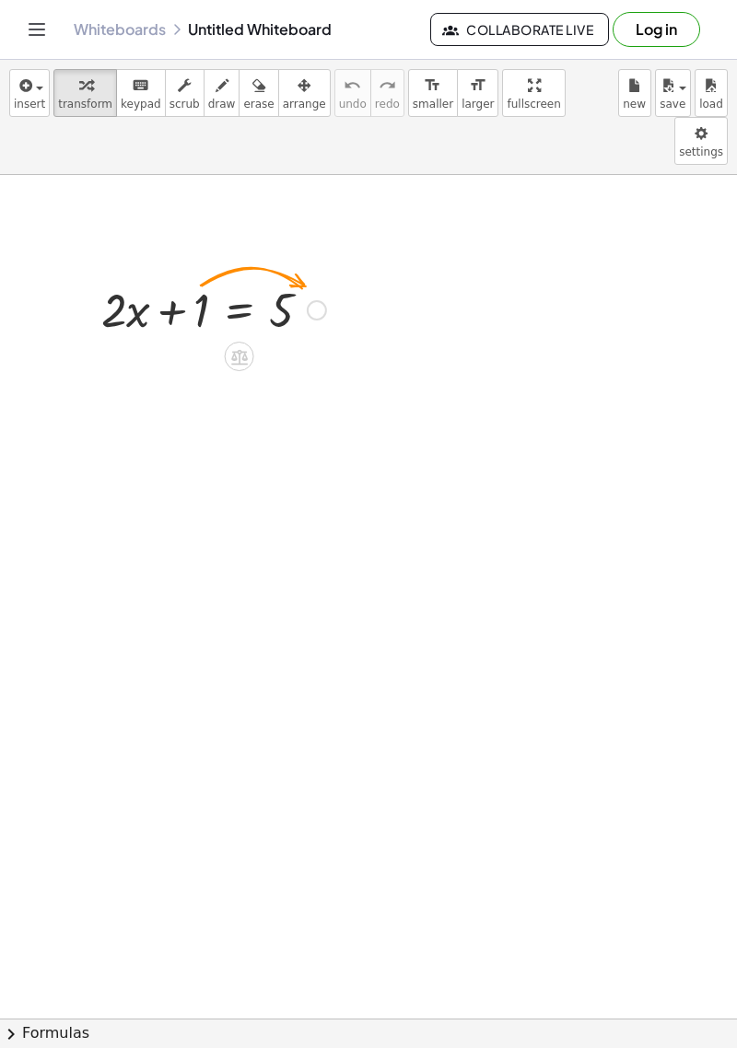
click at [238, 349] on icon at bounding box center [239, 357] width 17 height 16
click at [205, 344] on span "−" at bounding box center [202, 357] width 11 height 27
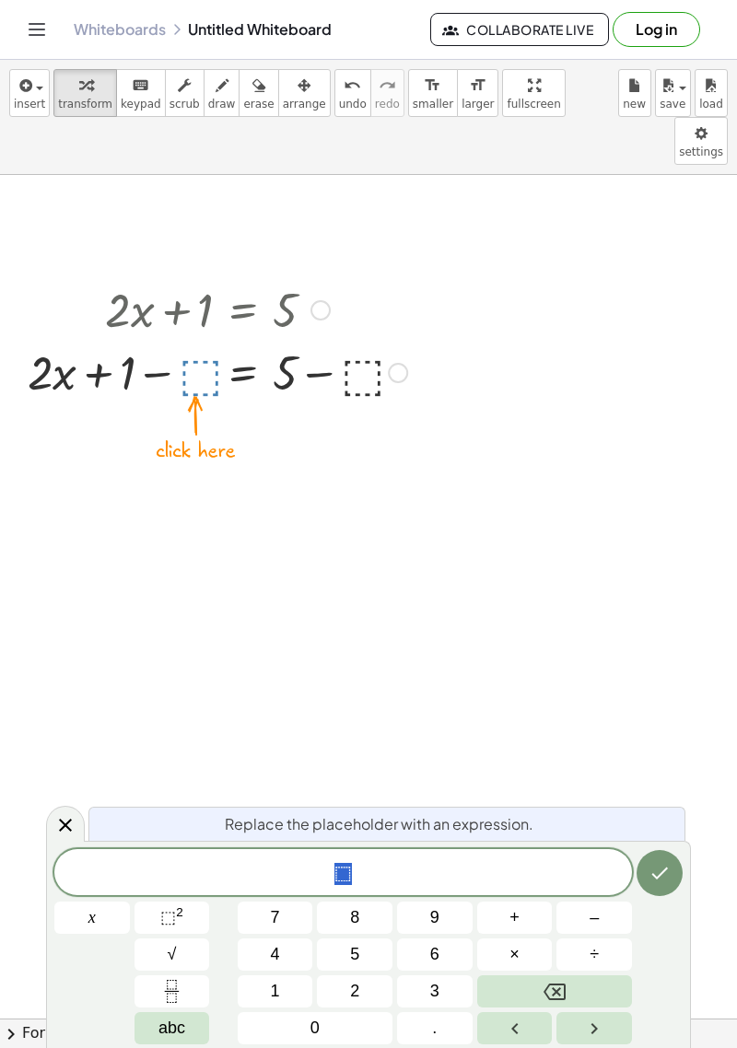
click at [271, 1001] on span "1" at bounding box center [275, 991] width 9 height 25
click at [662, 884] on icon "Done" at bounding box center [660, 873] width 22 height 22
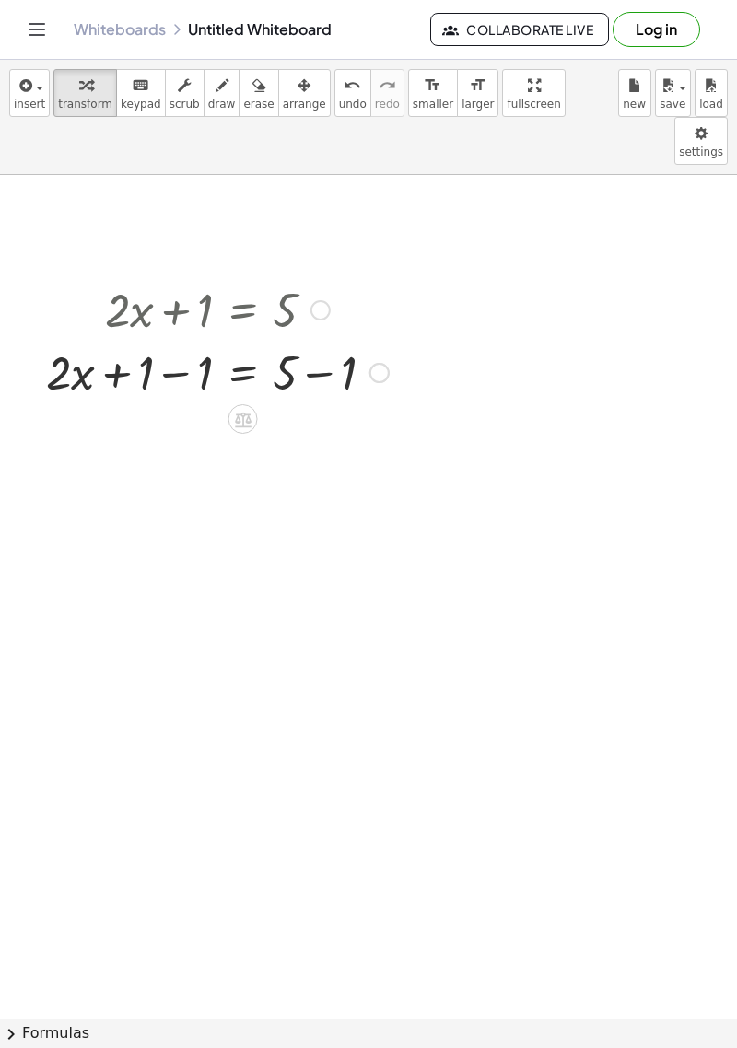
click at [244, 410] on icon at bounding box center [242, 419] width 19 height 19
click at [317, 411] on icon at bounding box center [317, 419] width 17 height 17
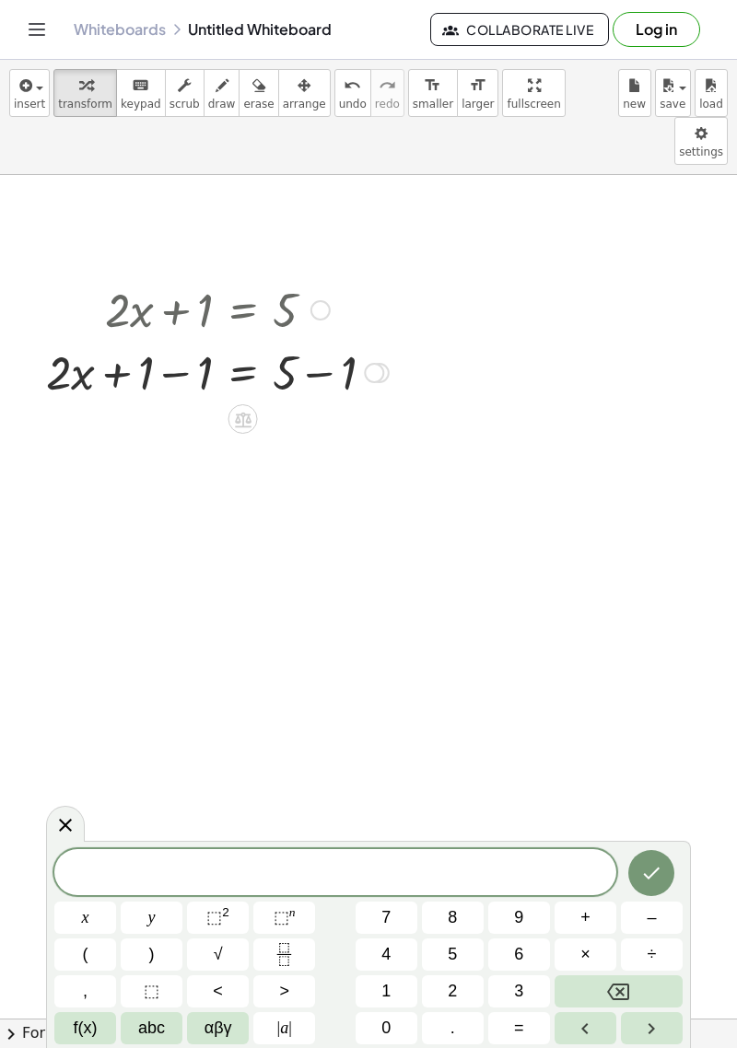
click at [240, 404] on div at bounding box center [242, 418] width 29 height 29
click at [240, 474] on icon at bounding box center [243, 482] width 17 height 16
click at [277, 469] on span "÷" at bounding box center [280, 482] width 10 height 27
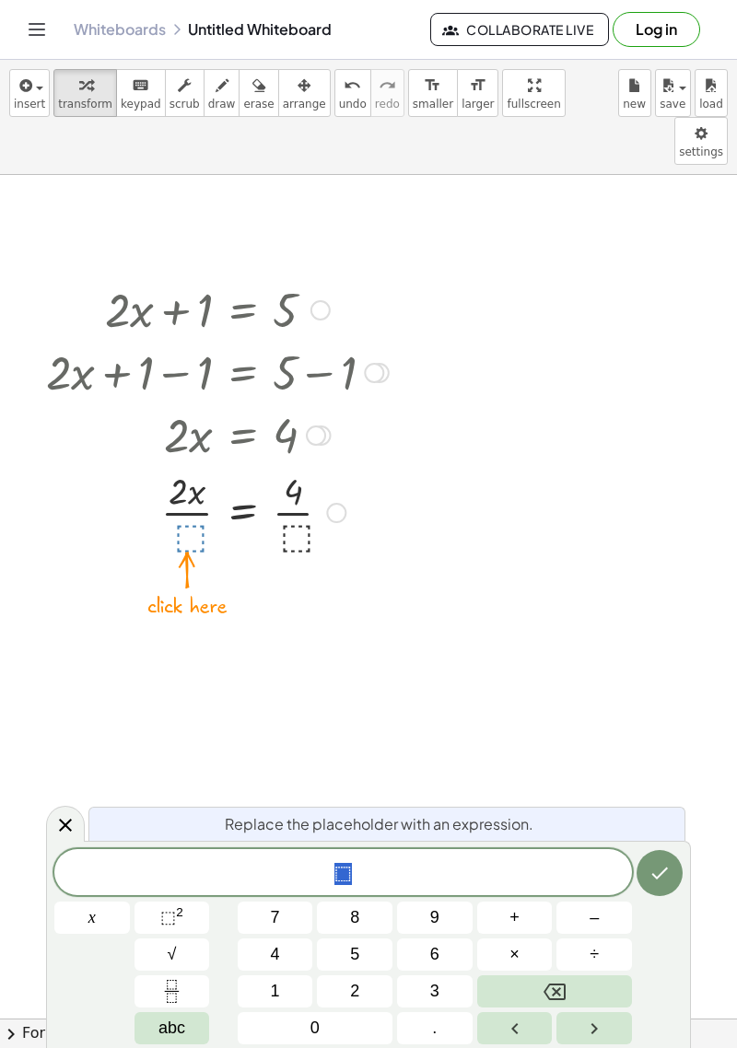
click at [358, 998] on span "2" at bounding box center [354, 991] width 9 height 25
click at [666, 879] on icon "Done" at bounding box center [660, 873] width 22 height 22
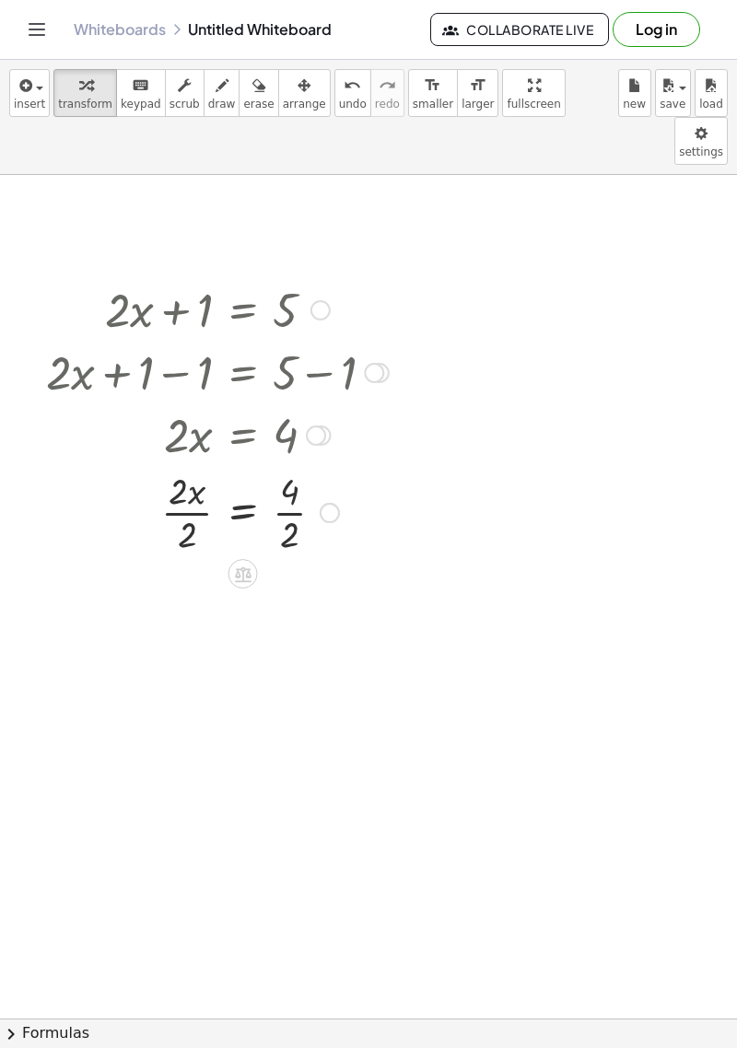
click at [250, 565] on icon at bounding box center [242, 574] width 19 height 19
click at [253, 636] on div at bounding box center [242, 650] width 29 height 29
click at [326, 631] on div "+ − × ÷" at bounding box center [251, 648] width 162 height 34
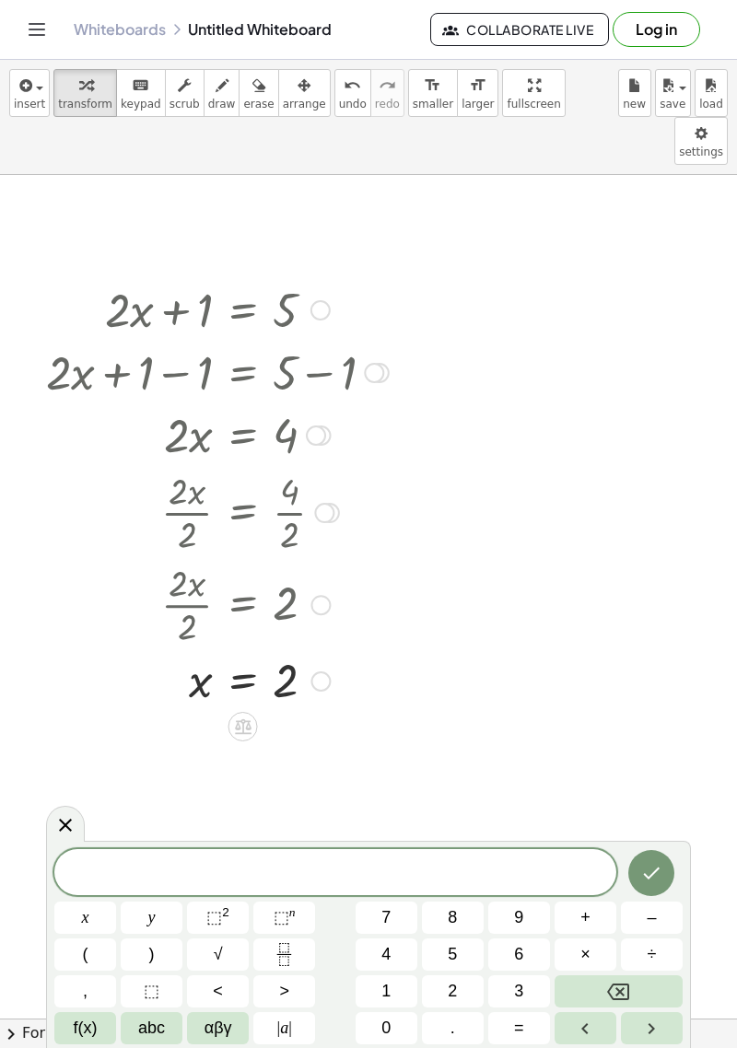
click at [650, 883] on icon "Done" at bounding box center [651, 873] width 22 height 22
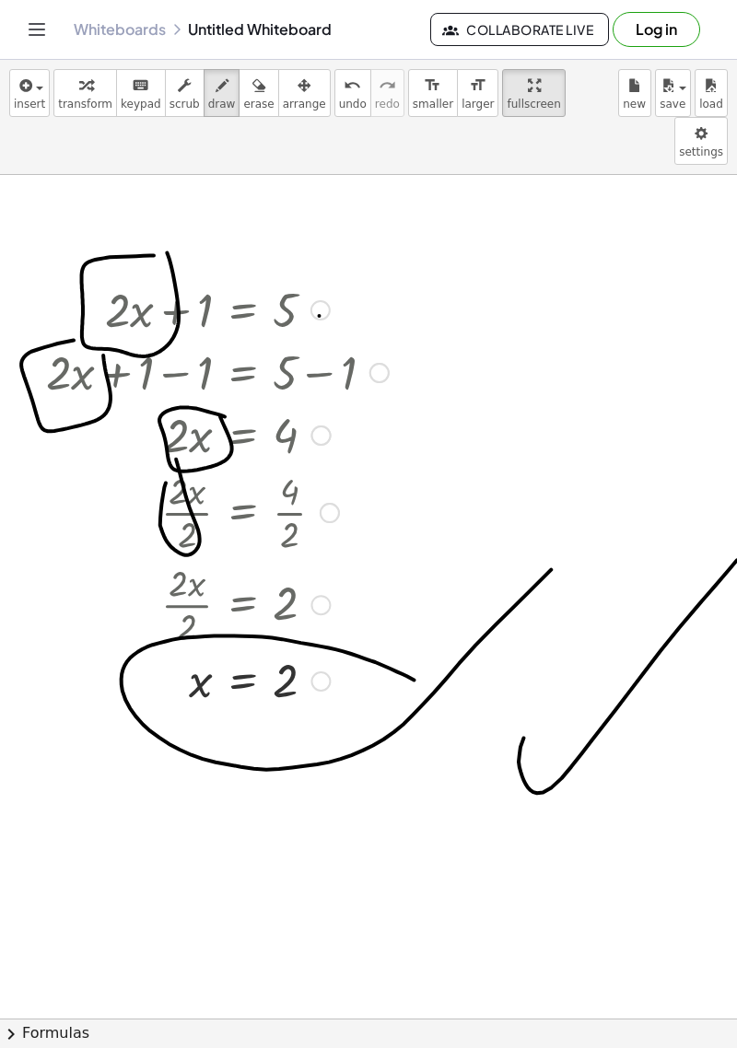
click at [573, 38] on button "Collaborate Live" at bounding box center [519, 29] width 179 height 33
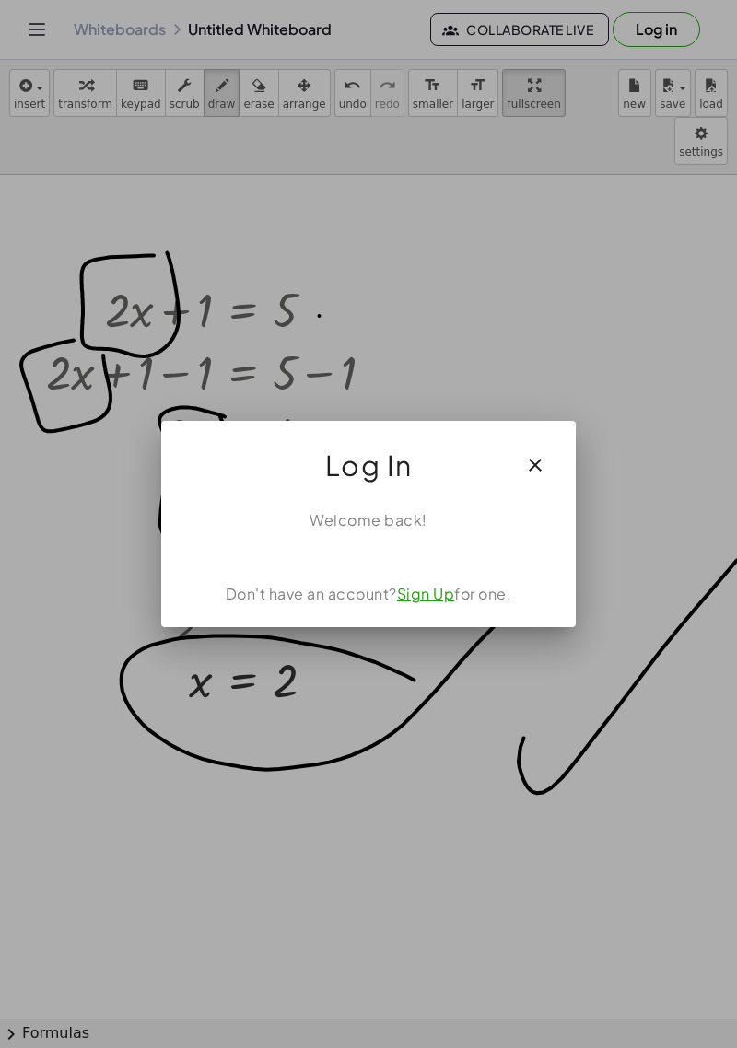
click at [556, 452] on button "button" at bounding box center [535, 465] width 44 height 44
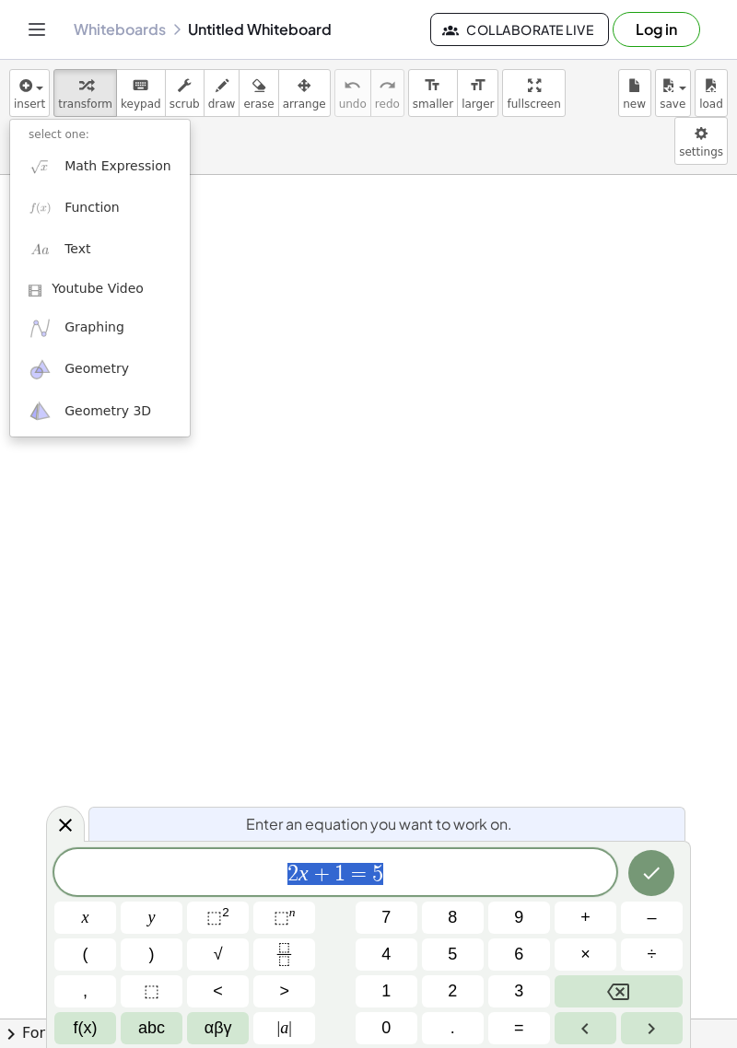
click at [31, 112] on div at bounding box center [368, 524] width 737 height 1048
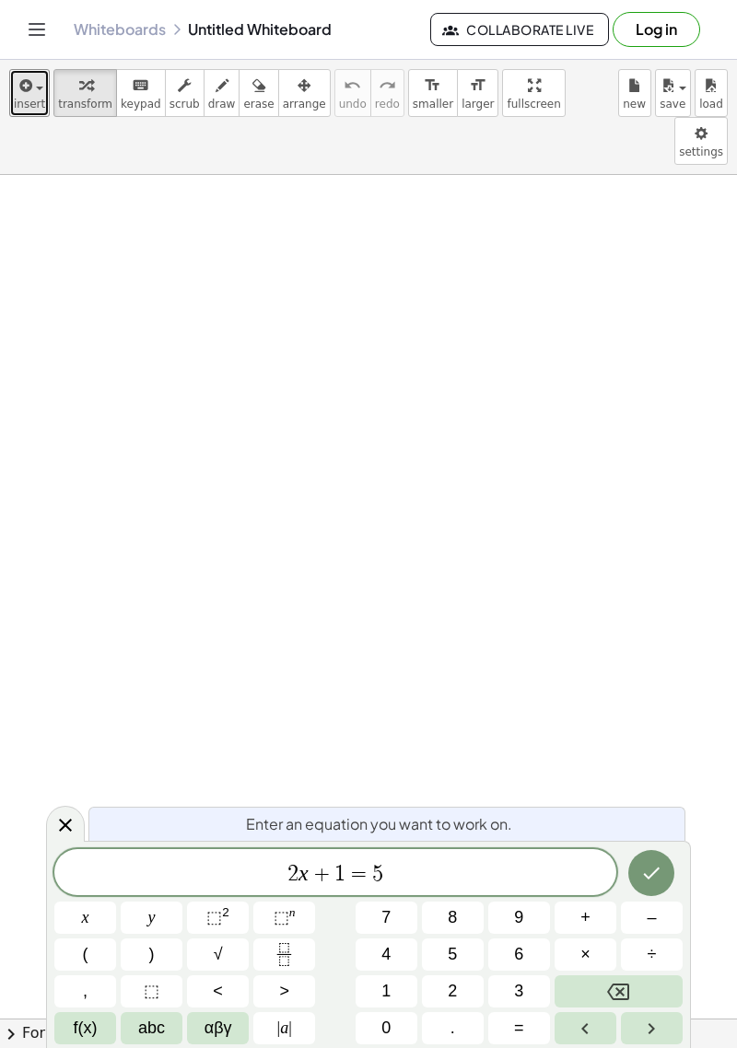
click at [33, 103] on span "insert" at bounding box center [29, 104] width 31 height 13
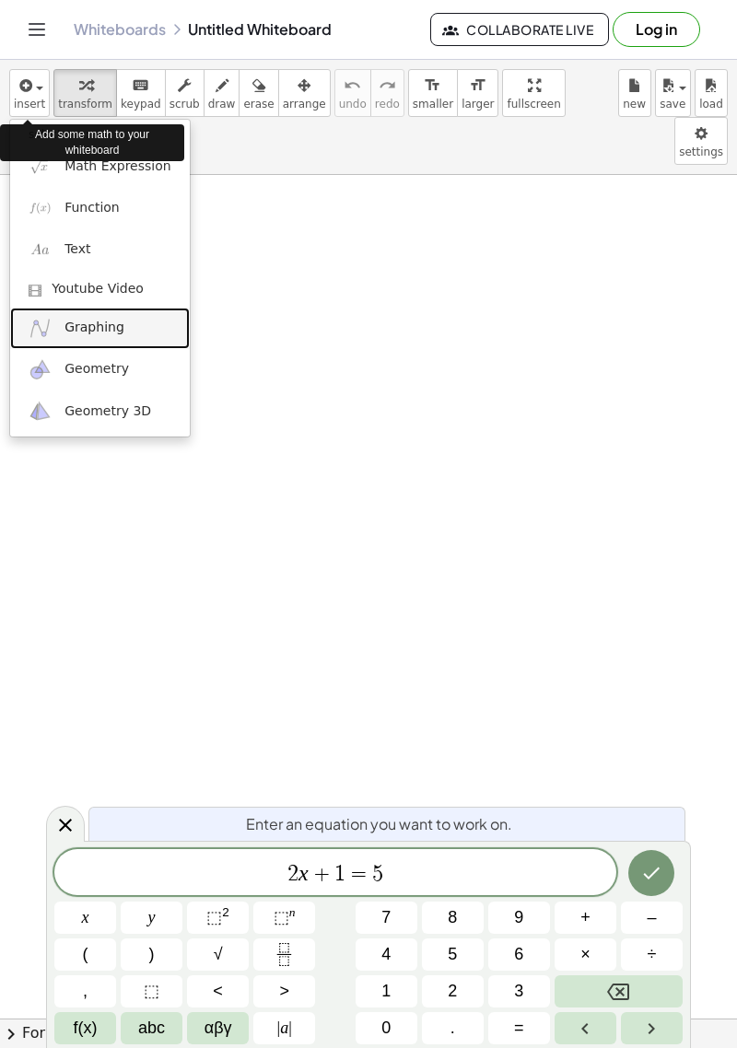
click at [29, 328] on img at bounding box center [40, 328] width 23 height 23
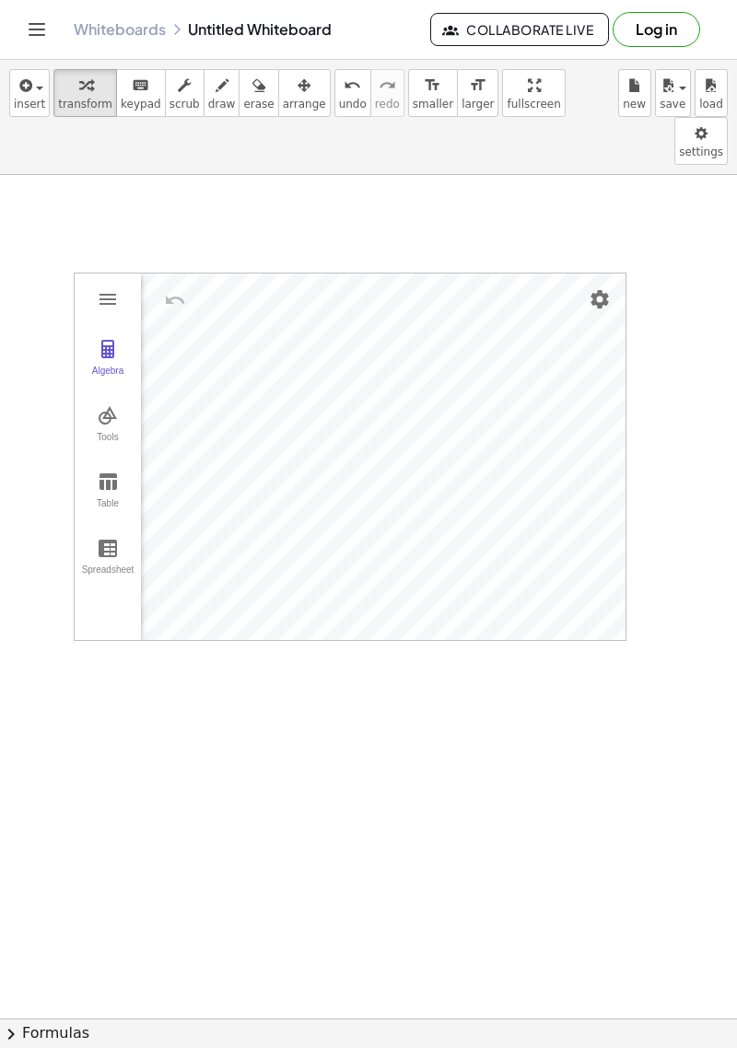
click at [114, 338] on img "Graphing Calculator" at bounding box center [108, 349] width 22 height 22
click at [204, 344] on div "Algebra" at bounding box center [186, 379] width 91 height 215
click at [189, 513] on img "Graphing Calculator" at bounding box center [182, 524] width 22 height 22
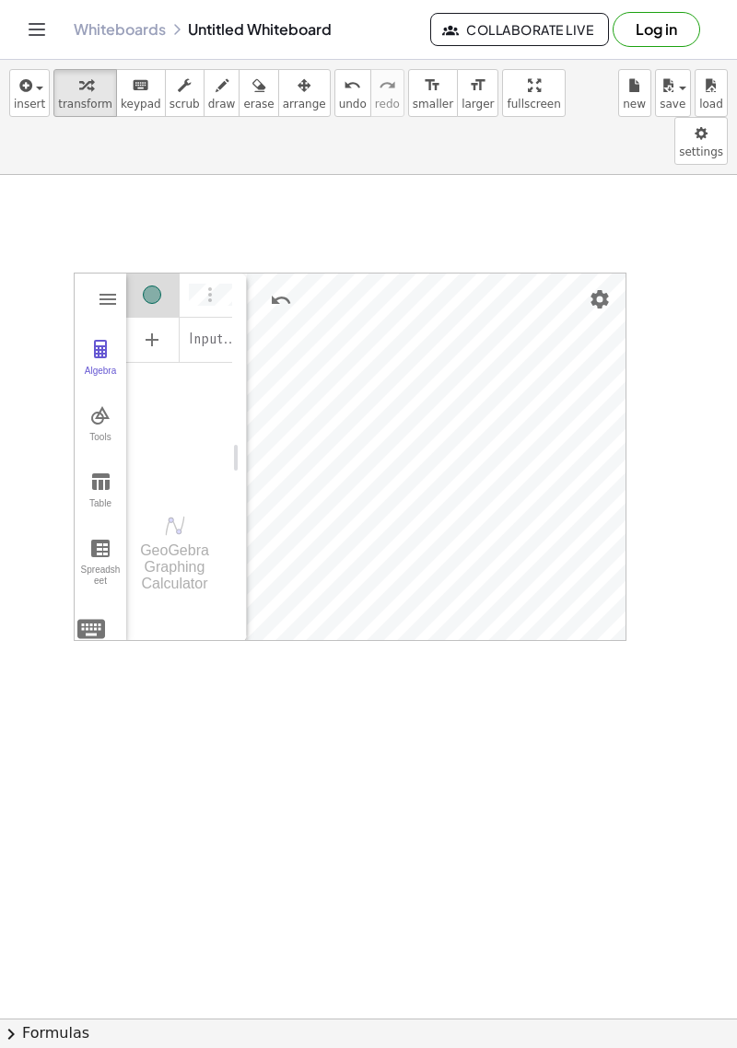
click at [99, 338] on img "Graphing Calculator" at bounding box center [100, 349] width 22 height 22
click at [105, 366] on div "Algebra" at bounding box center [100, 379] width 44 height 26
click at [247, 361] on li "Text" at bounding box center [233, 375] width 175 height 29
click at [95, 338] on img "Graphing Calculator" at bounding box center [100, 349] width 22 height 22
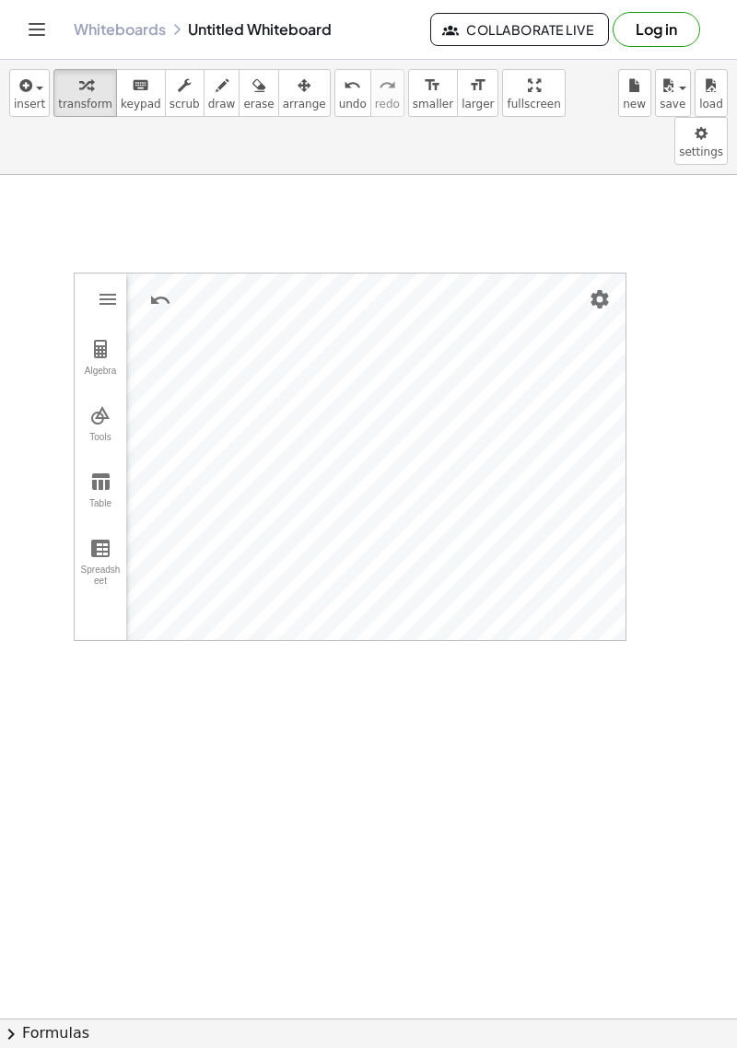
click at [102, 404] on img "Graphing Calculator" at bounding box center [100, 415] width 22 height 22
click at [110, 283] on button "Graphing Calculator" at bounding box center [107, 299] width 33 height 33
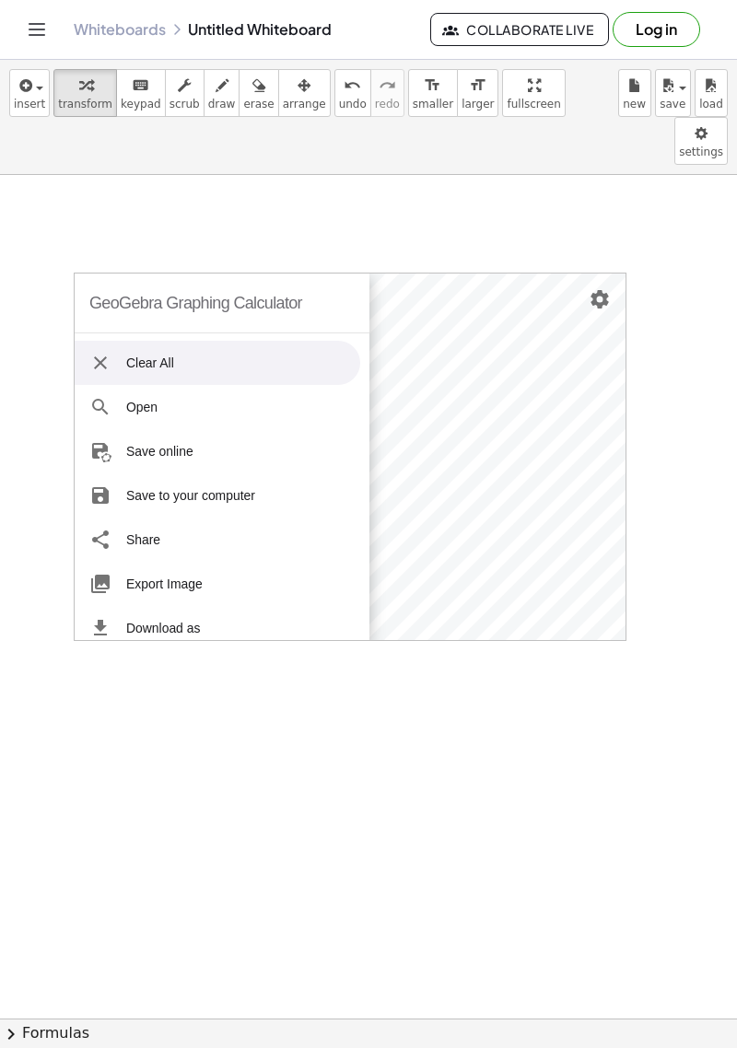
click at [183, 341] on li "Clear All" at bounding box center [218, 363] width 286 height 44
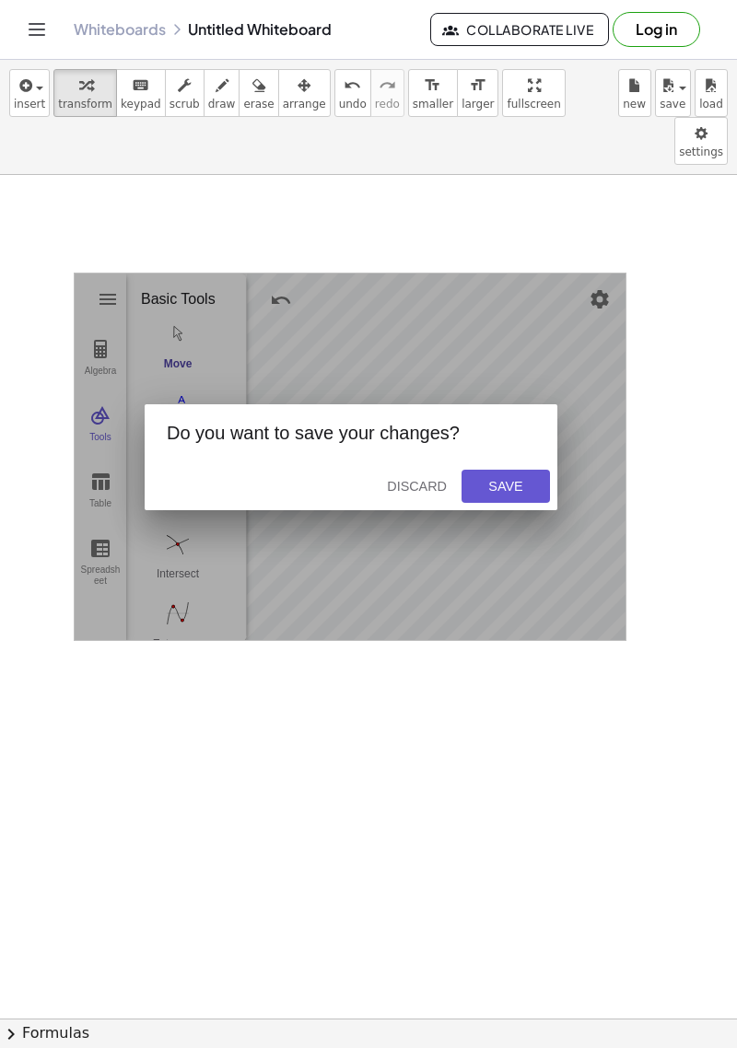
click at [506, 479] on div "Save" at bounding box center [505, 486] width 59 height 15
